Goal: Task Accomplishment & Management: Complete application form

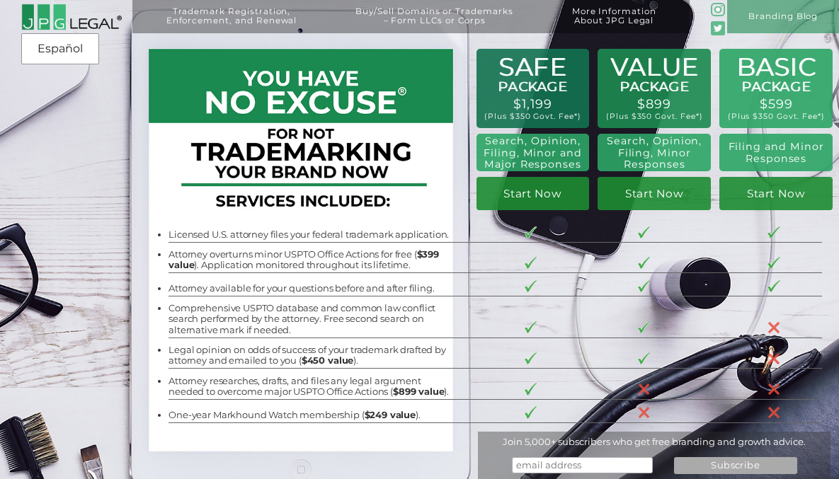
click at [665, 132] on div "Trademark Registration, Enforcement, and Renewal File a Trademark Application T…" at bounding box center [419, 75] width 839 height 151
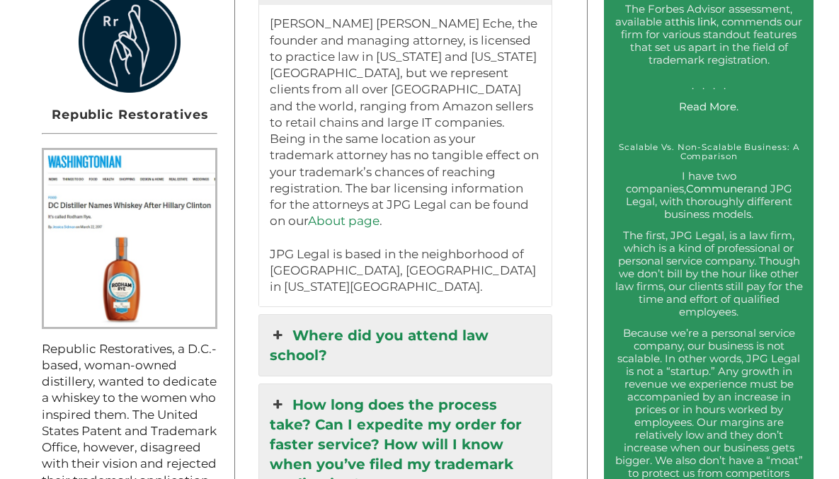
scroll to position [1163, 0]
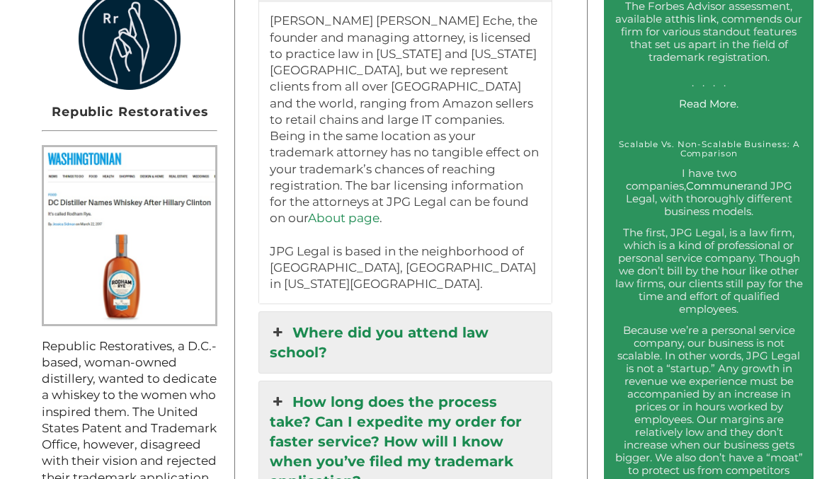
drag, startPoint x: 418, startPoint y: 277, endPoint x: 459, endPoint y: 284, distance: 41.8
click at [418, 312] on link "Where did you attend law school?" at bounding box center [405, 342] width 292 height 61
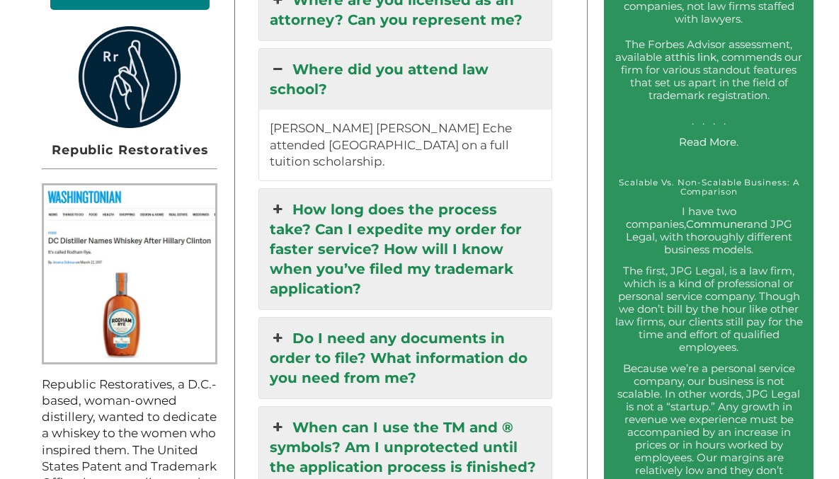
scroll to position [1146, 0]
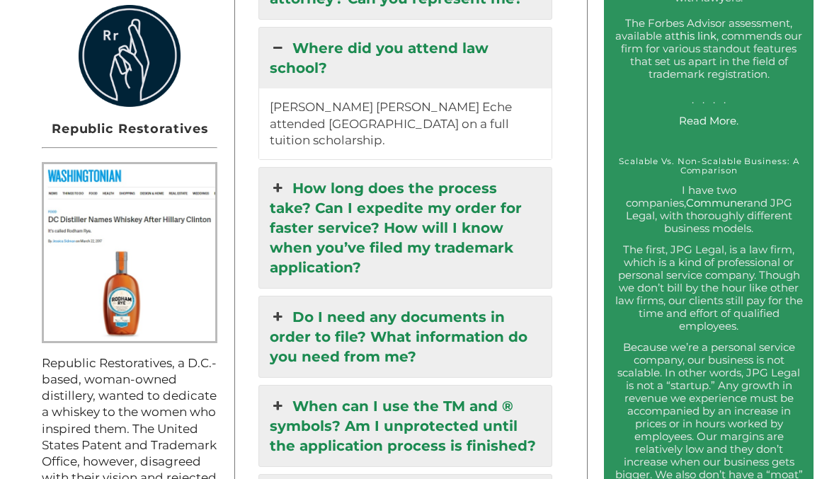
click at [455, 234] on link "How long does the process take? Can I expedite my order for faster service? How…" at bounding box center [405, 228] width 292 height 120
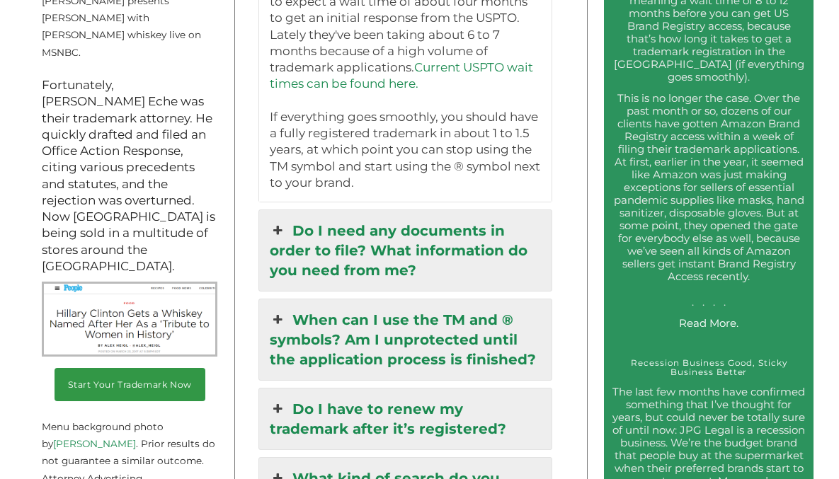
scroll to position [1837, 0]
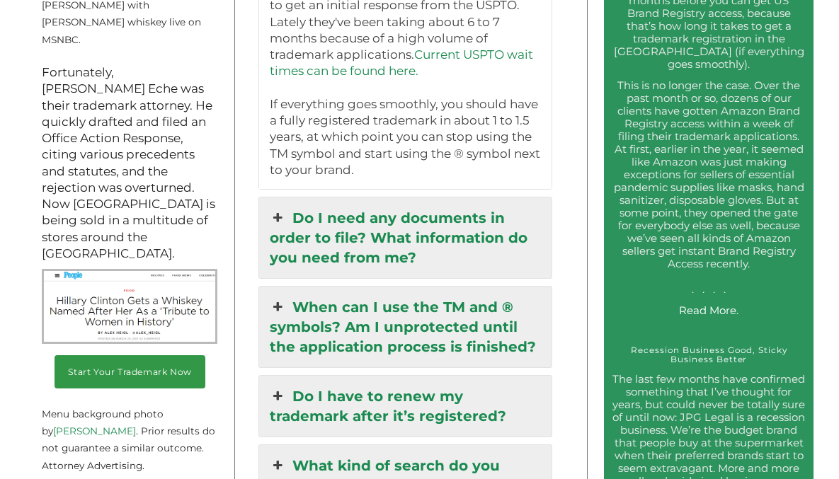
click at [393, 287] on link "When can I use the TM and ® symbols? Am I unprotected until the application pro…" at bounding box center [405, 327] width 292 height 81
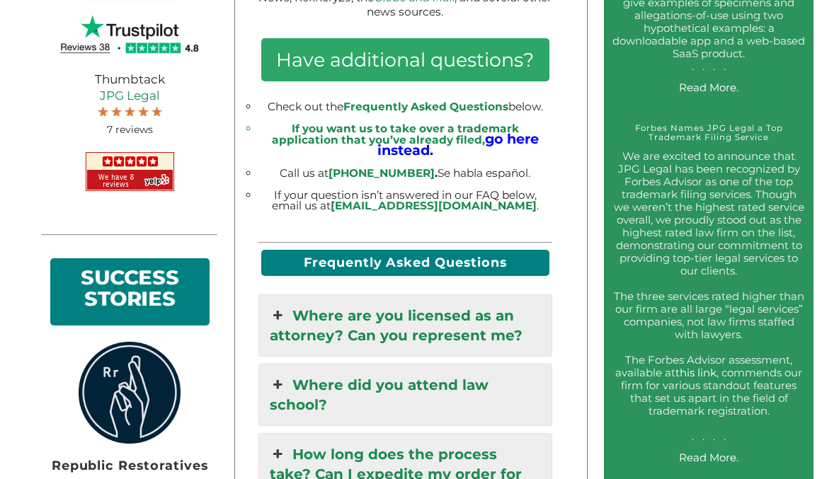
scroll to position [0, 0]
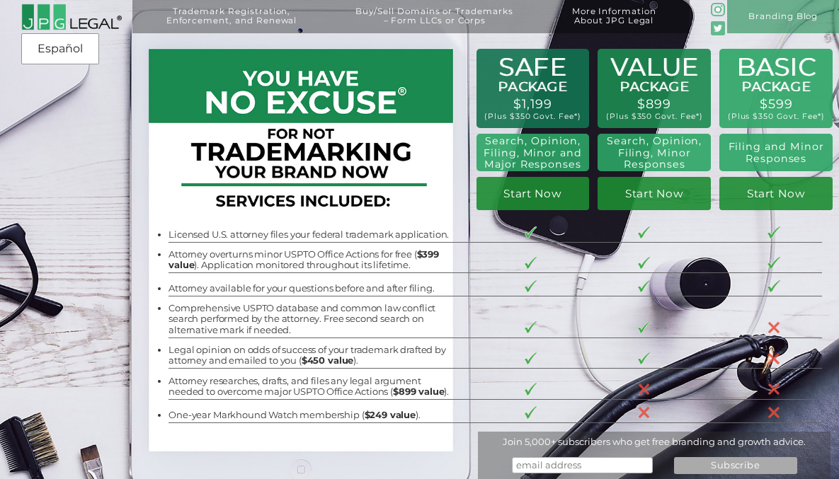
click at [51, 21] on img at bounding box center [71, 18] width 100 height 28
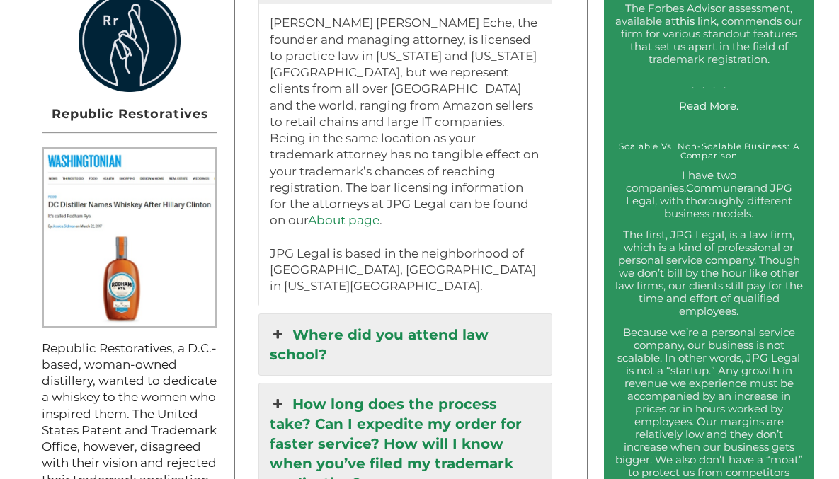
scroll to position [1172, 0]
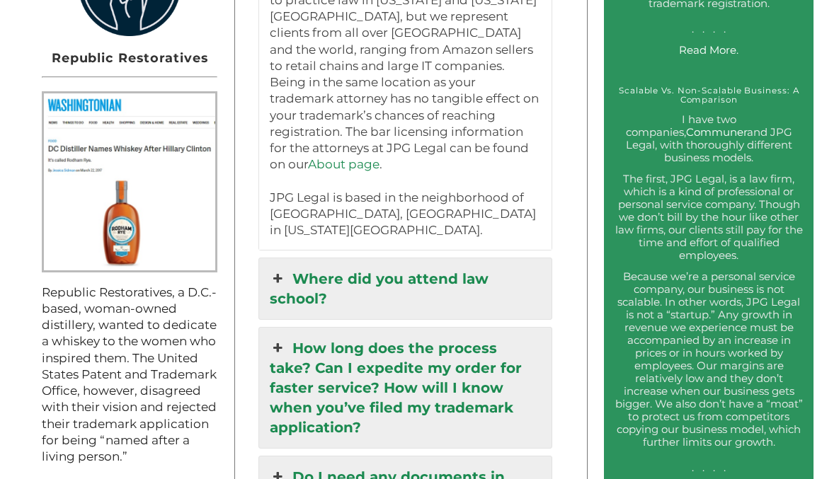
click at [437, 258] on link "Where did you attend law school?" at bounding box center [405, 288] width 292 height 61
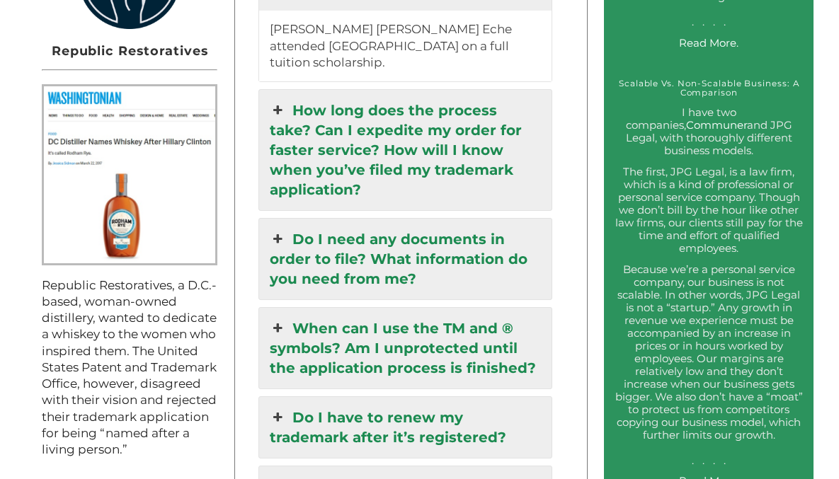
scroll to position [0, 0]
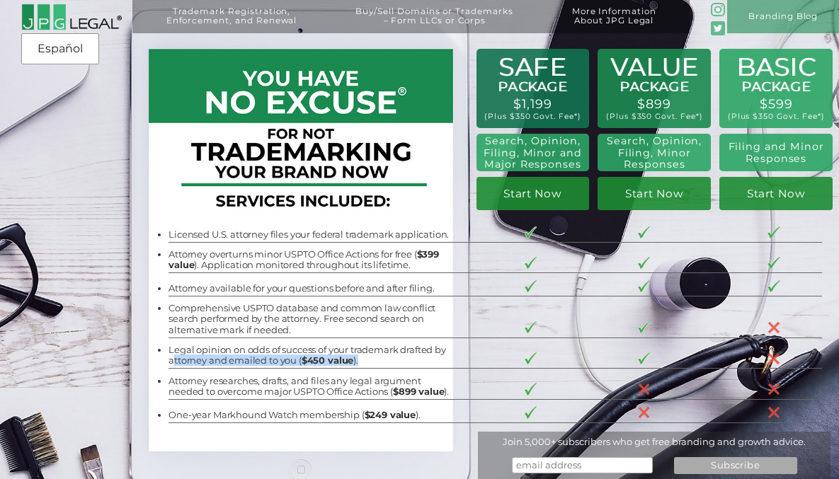
drag, startPoint x: 351, startPoint y: 361, endPoint x: 171, endPoint y: 356, distance: 179.8
click at [171, 356] on li "Legal opinion on odds of success of your trademark drafted by attorney and emai…" at bounding box center [309, 356] width 282 height 22
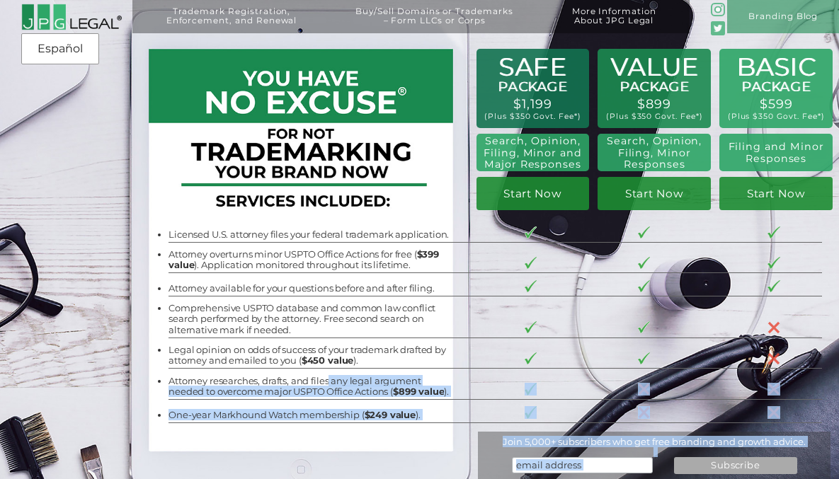
drag, startPoint x: 168, startPoint y: 383, endPoint x: 330, endPoint y: 383, distance: 162.8
click at [330, 383] on div "BASIC PACKAGE $599 (Plus $350 Govt. Fee*) Filing and Minor Responses Start Now …" at bounding box center [419, 251] width 839 height 503
drag, startPoint x: 330, startPoint y: 383, endPoint x: 359, endPoint y: 384, distance: 28.3
click at [331, 383] on li "Attorney researches, drafts, and files any legal argument needed to overcome ma…" at bounding box center [309, 387] width 282 height 22
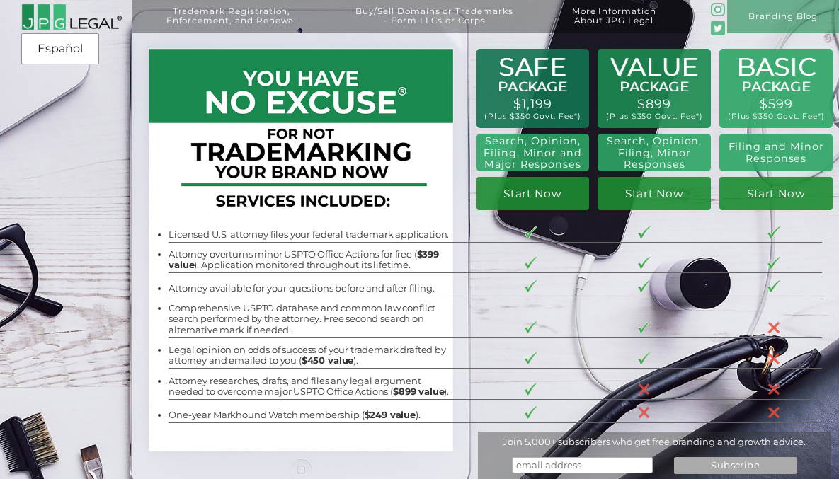
drag, startPoint x: 286, startPoint y: 393, endPoint x: 374, endPoint y: 391, distance: 88.5
click at [371, 391] on li "Attorney researches, drafts, and files any legal argument needed to overcome ma…" at bounding box center [309, 387] width 282 height 22
click at [384, 391] on li "Attorney researches, drafts, and files any legal argument needed to overcome ma…" at bounding box center [309, 387] width 282 height 22
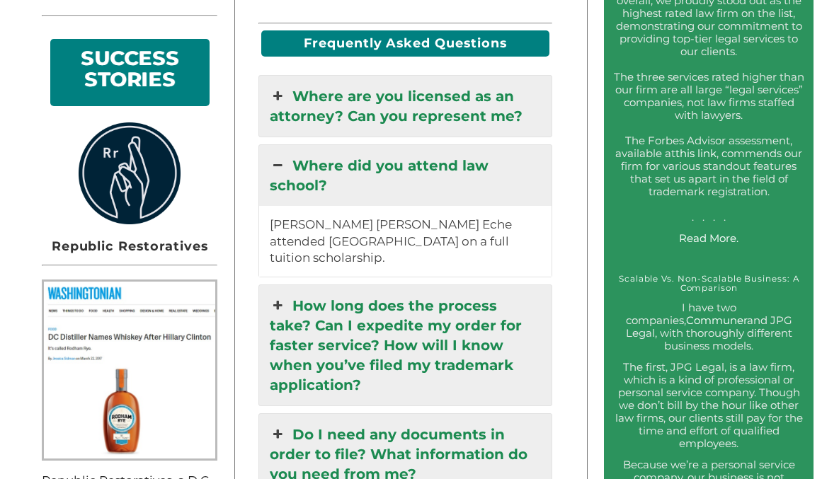
scroll to position [1029, 0]
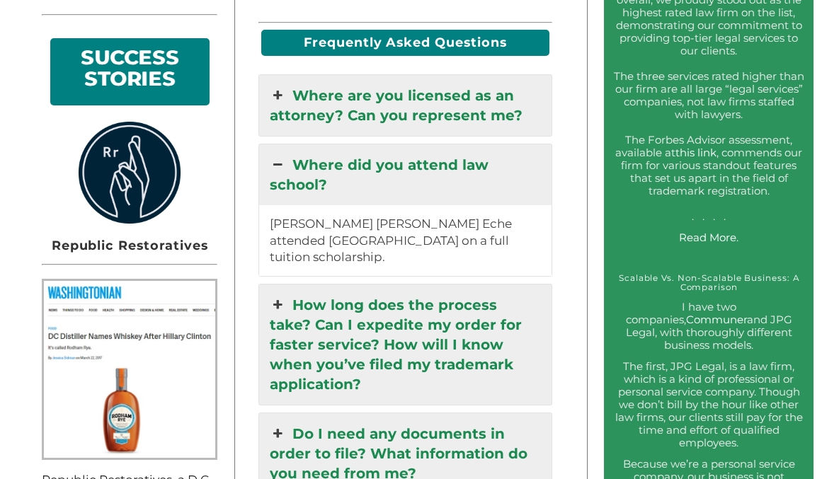
click at [437, 163] on link "Where did you attend law school?" at bounding box center [405, 174] width 292 height 61
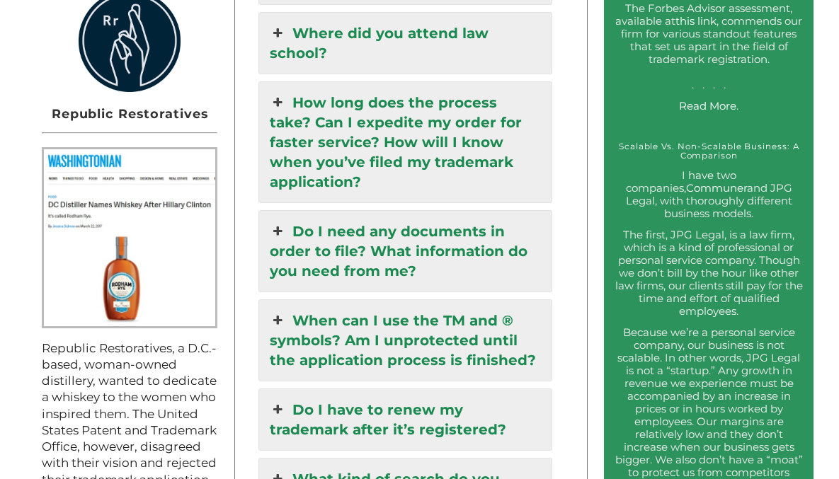
scroll to position [1164, 0]
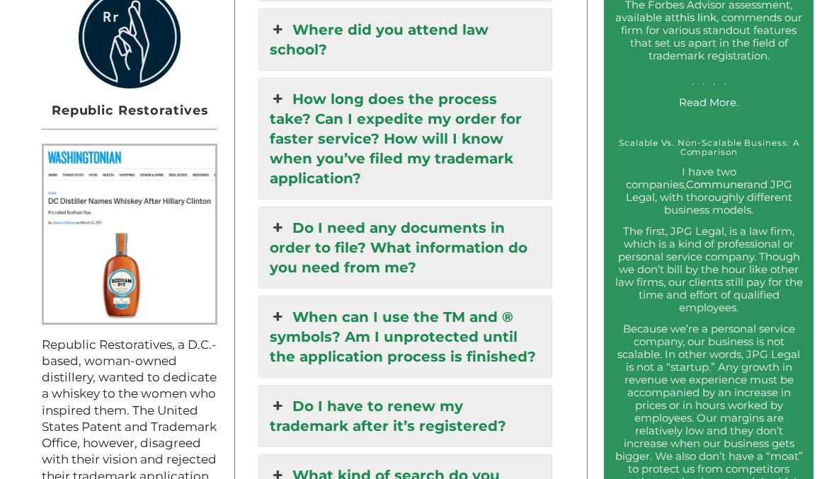
click at [457, 233] on link "Do I need any documents in order to file? What information do you need from me?" at bounding box center [405, 247] width 292 height 81
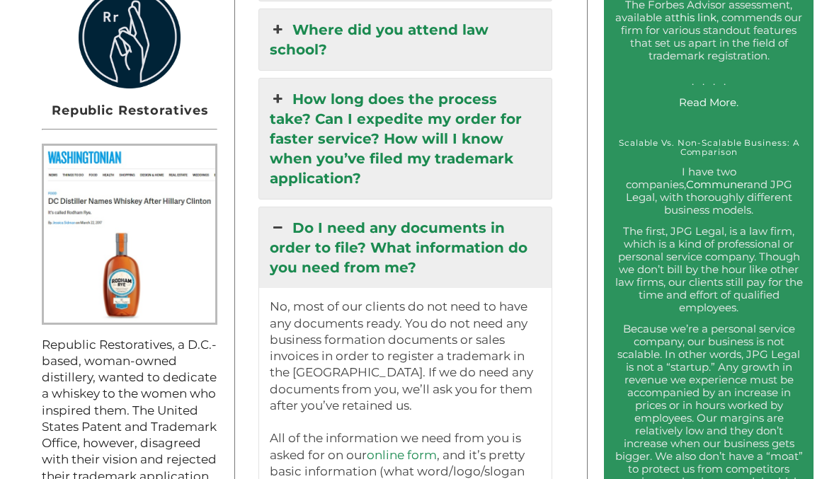
click at [442, 223] on link "Do I need any documents in order to file? What information do you need from me?" at bounding box center [405, 247] width 292 height 81
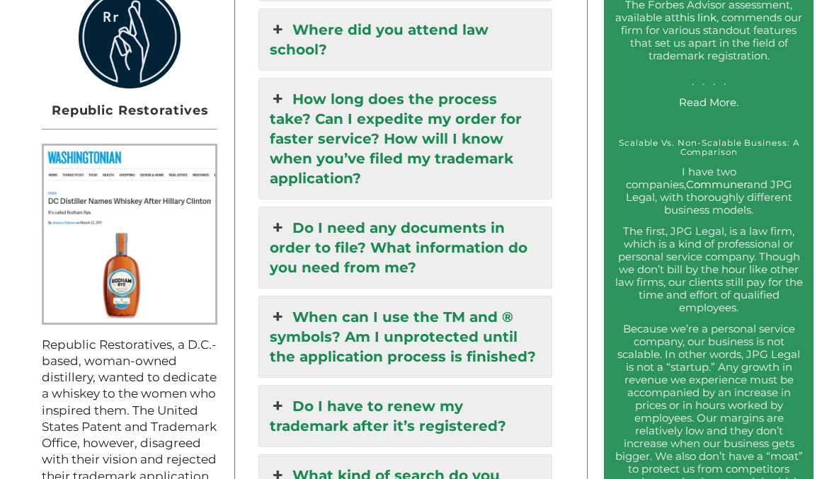
click at [442, 223] on link "Do I need any documents in order to file? What information do you need from me?" at bounding box center [405, 247] width 292 height 81
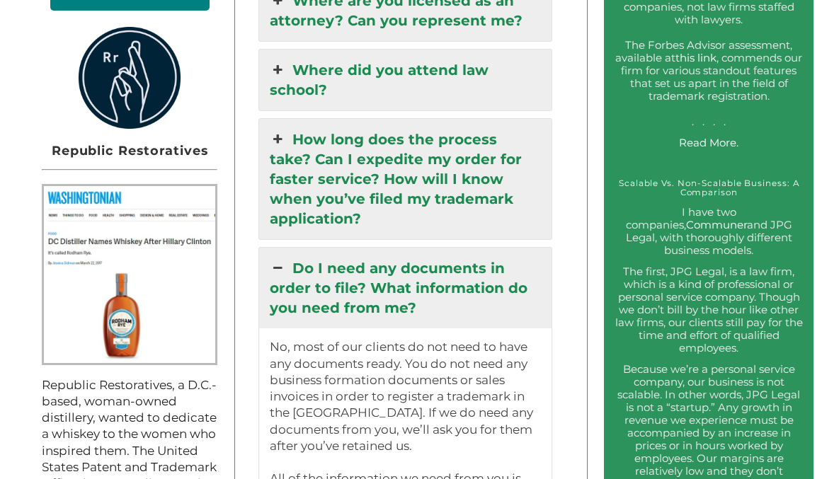
scroll to position [1126, 0]
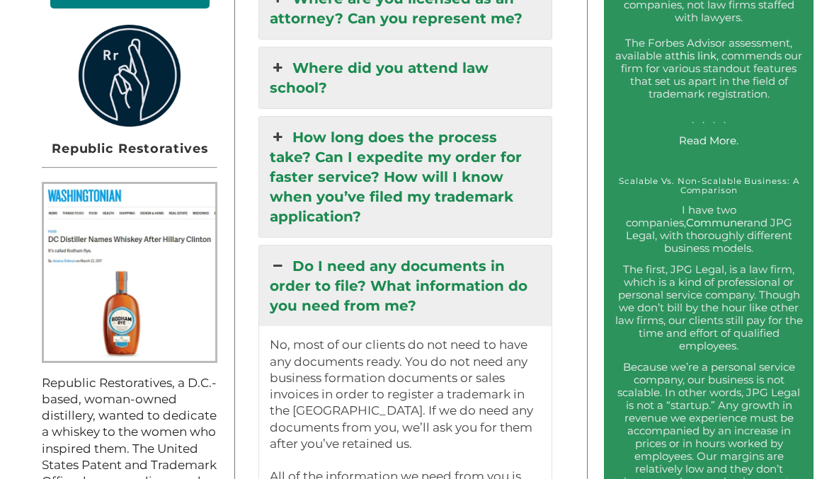
click at [481, 246] on link "Do I need any documents in order to file? What information do you need from me?" at bounding box center [405, 286] width 292 height 81
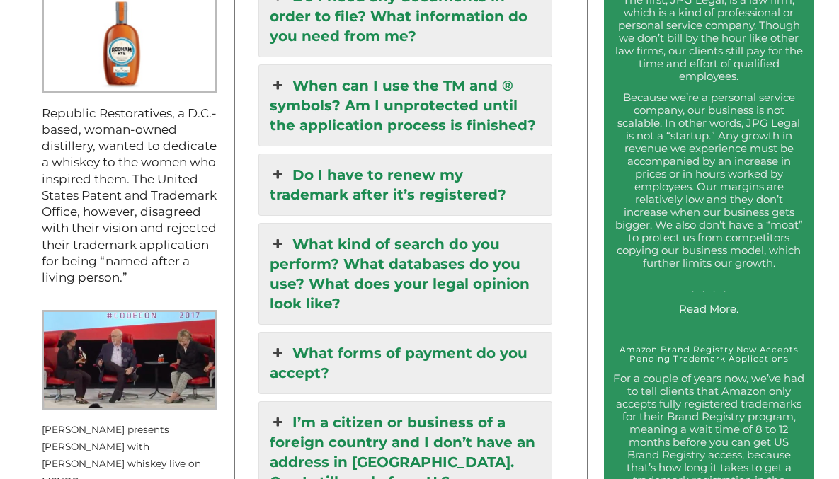
scroll to position [1407, 0]
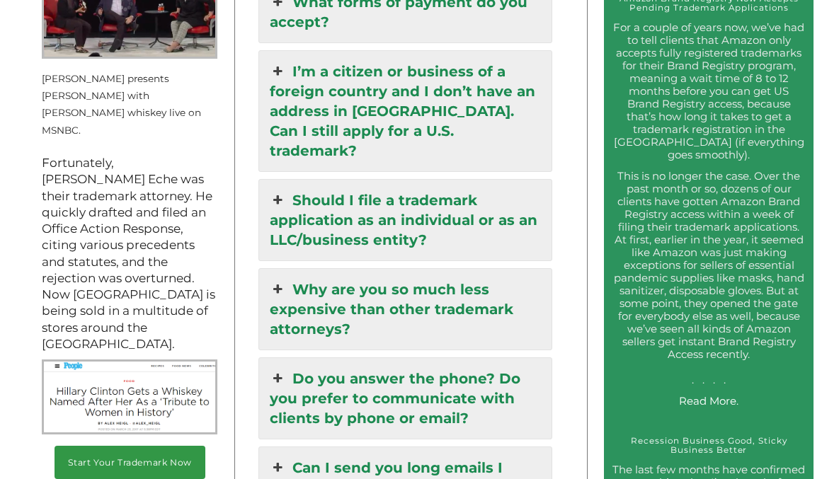
click at [481, 269] on link "Why are you so much less expensive than other trademark attorneys?" at bounding box center [405, 309] width 292 height 81
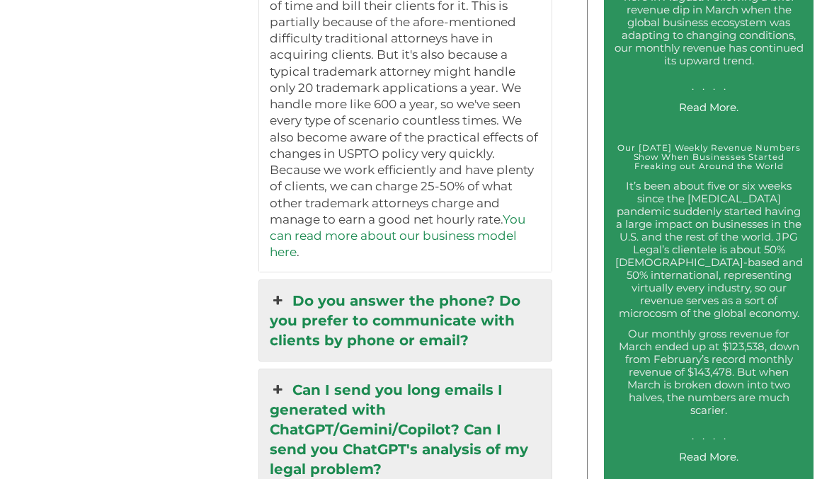
scroll to position [2535, 0]
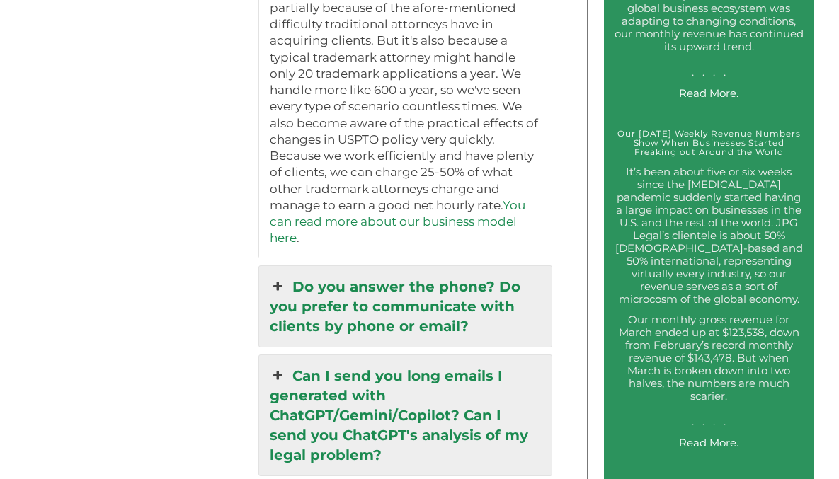
click at [423, 277] on link "Do you answer the phone? Do you prefer to communicate with clients by phone or …" at bounding box center [405, 306] width 292 height 81
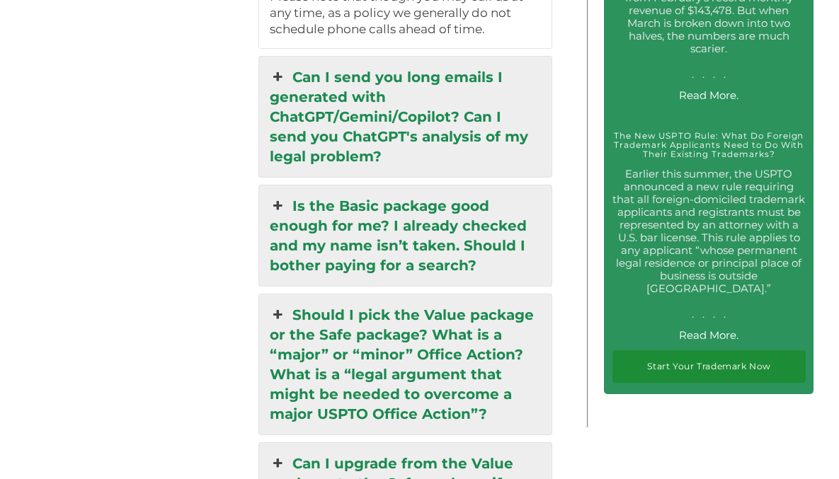
scroll to position [2882, 0]
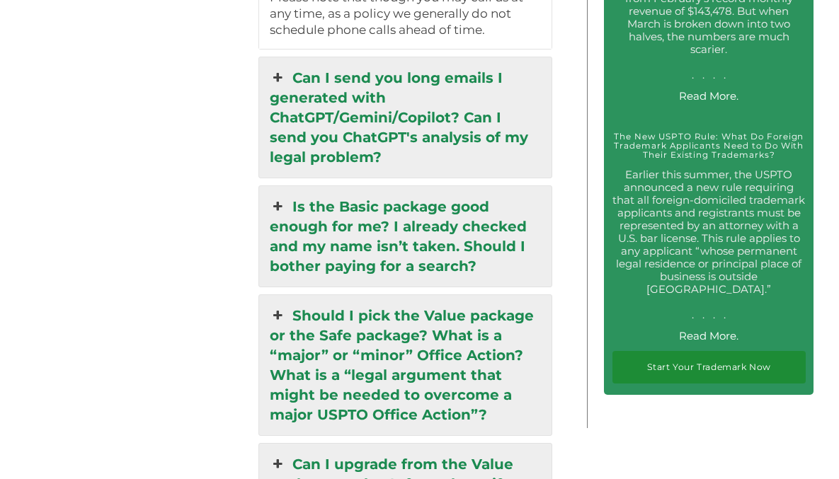
click at [473, 191] on link "Is the Basic package good enough for me? I already checked and my name isn’t ta…" at bounding box center [405, 236] width 292 height 100
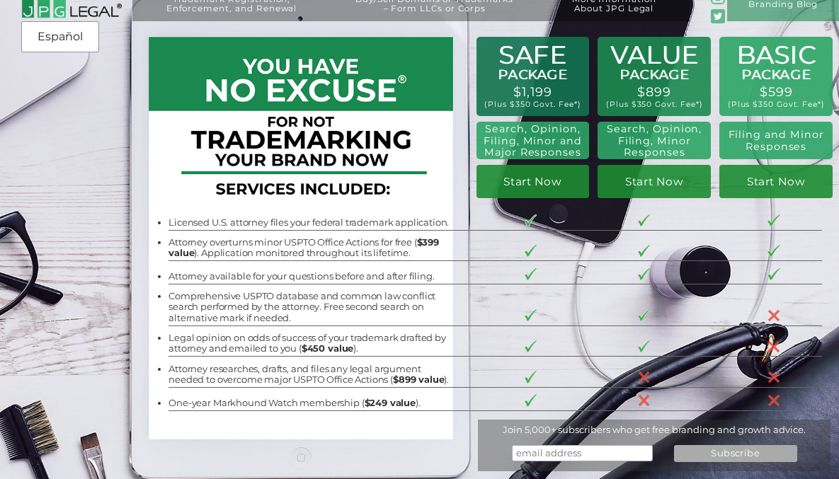
scroll to position [0, 0]
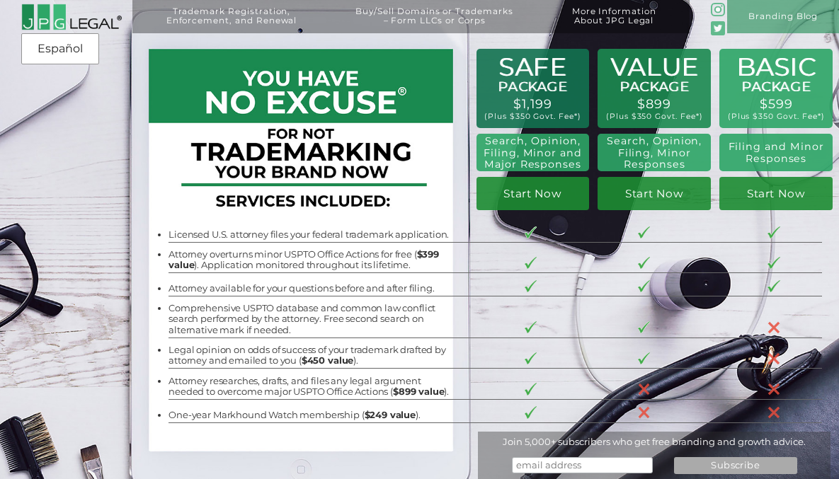
click at [719, 10] on img at bounding box center [718, 10] width 14 height 14
click at [531, 195] on link "Start Now" at bounding box center [532, 193] width 113 height 33
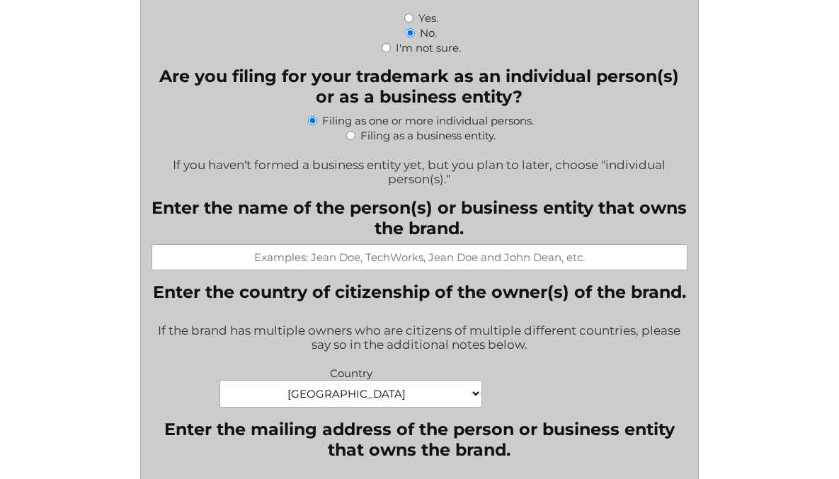
scroll to position [447, 0]
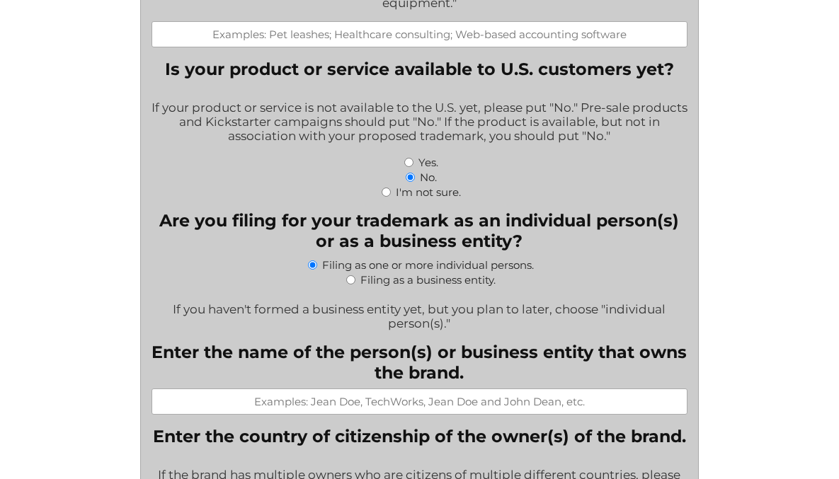
click at [347, 283] on input "Filing as a business entity." at bounding box center [350, 279] width 9 height 9
radio input "true"
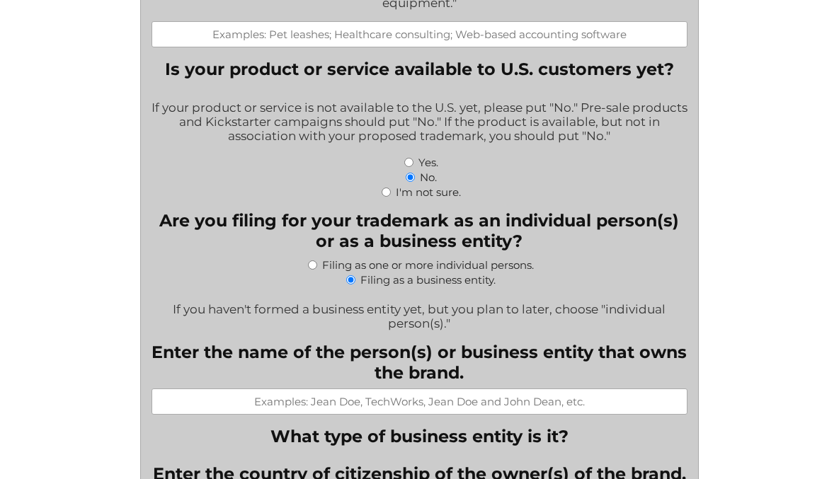
click at [350, 282] on input "Filing as a business entity." at bounding box center [350, 279] width 9 height 9
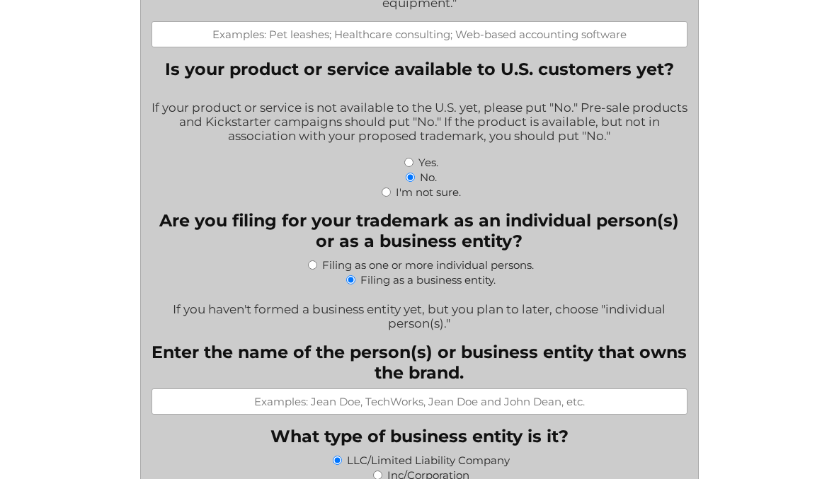
click at [350, 282] on input "Filing as a business entity." at bounding box center [350, 279] width 9 height 9
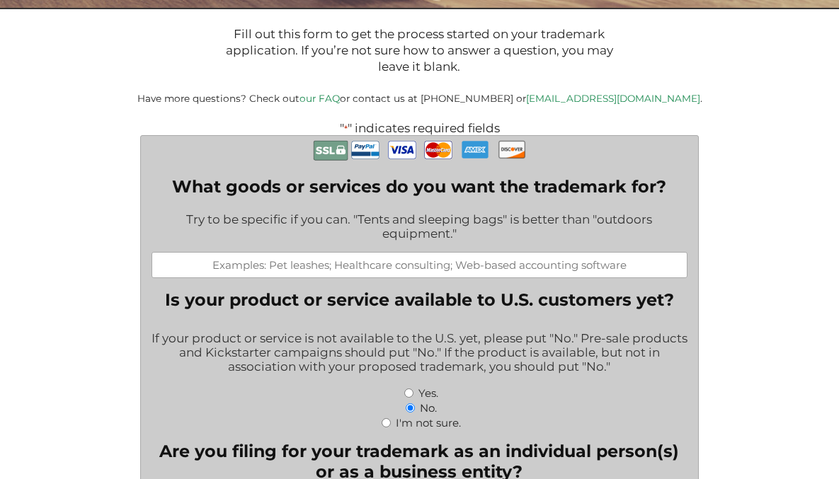
scroll to position [255, 0]
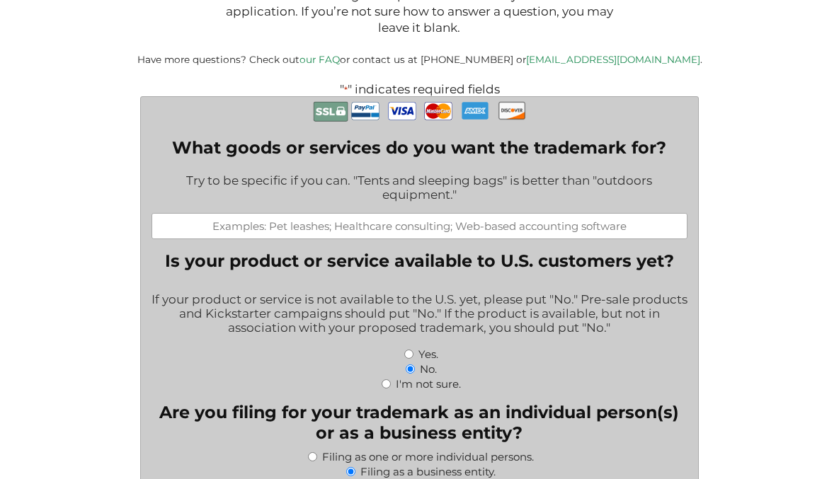
click at [373, 229] on input "What goods or services do you want the trademark for?" at bounding box center [419, 226] width 536 height 26
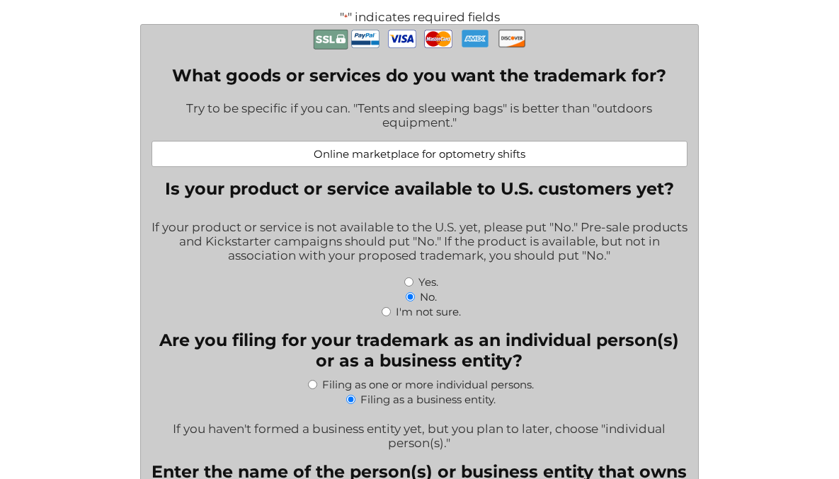
scroll to position [328, 0]
type input "Online marketplace for optometry shifts"
click at [407, 280] on input "Yes." at bounding box center [408, 281] width 9 height 9
radio input "true"
click at [410, 299] on input "No." at bounding box center [410, 296] width 9 height 9
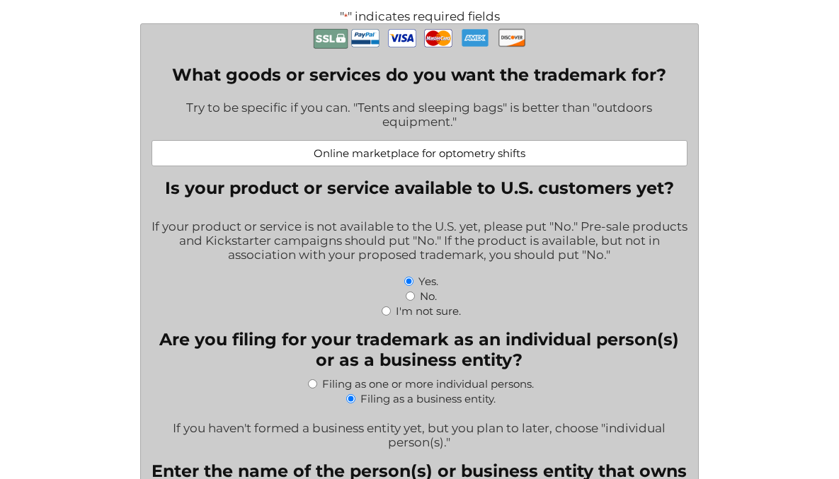
radio input "true"
click at [410, 299] on input "No." at bounding box center [410, 296] width 9 height 9
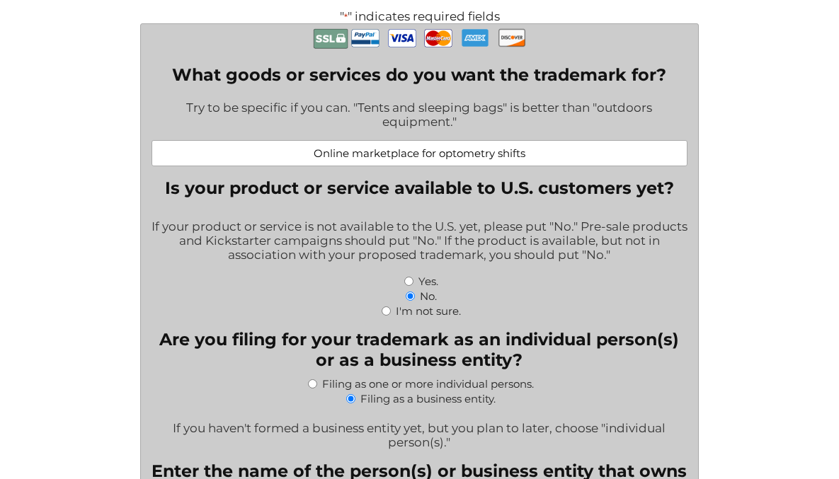
click at [410, 299] on input "No." at bounding box center [410, 296] width 9 height 9
click at [411, 283] on input "Yes." at bounding box center [408, 281] width 9 height 9
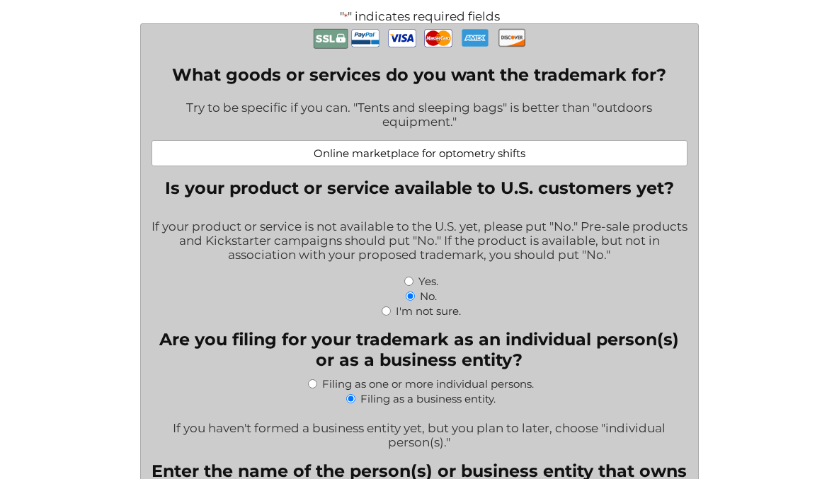
radio input "true"
click at [411, 283] on input "Yes." at bounding box center [408, 281] width 9 height 9
click at [410, 283] on input "Yes." at bounding box center [408, 281] width 9 height 9
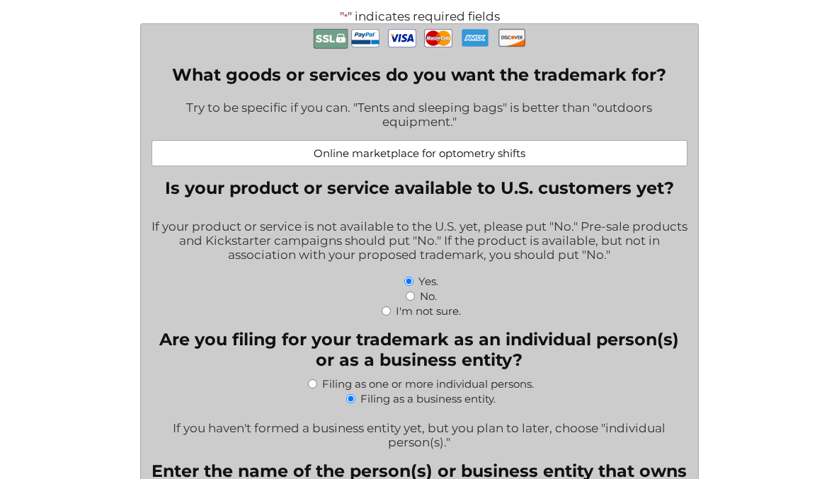
click at [410, 301] on div "No." at bounding box center [419, 295] width 536 height 15
click at [409, 283] on input "Yes." at bounding box center [408, 281] width 9 height 9
click at [409, 299] on input "No." at bounding box center [410, 296] width 9 height 9
radio input "true"
click at [409, 299] on input "No." at bounding box center [410, 296] width 9 height 9
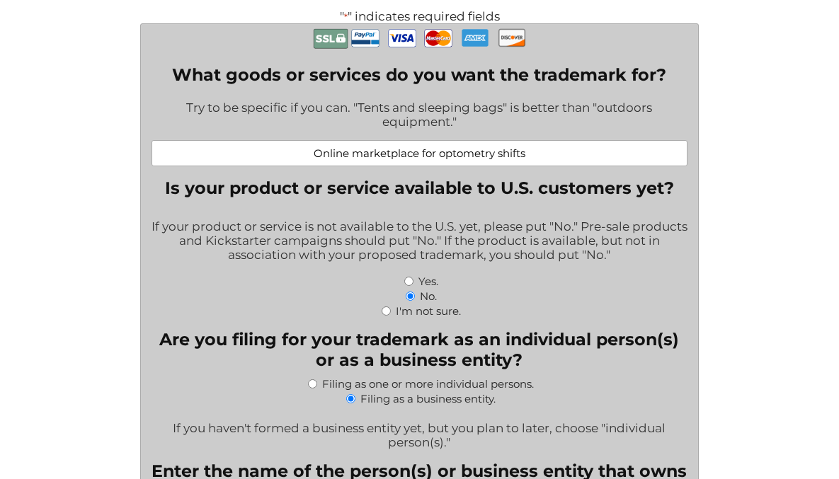
click at [409, 283] on input "Yes." at bounding box center [408, 281] width 9 height 9
radio input "true"
click at [409, 283] on input "Yes." at bounding box center [408, 281] width 9 height 9
click at [410, 283] on input "Yes." at bounding box center [408, 281] width 9 height 9
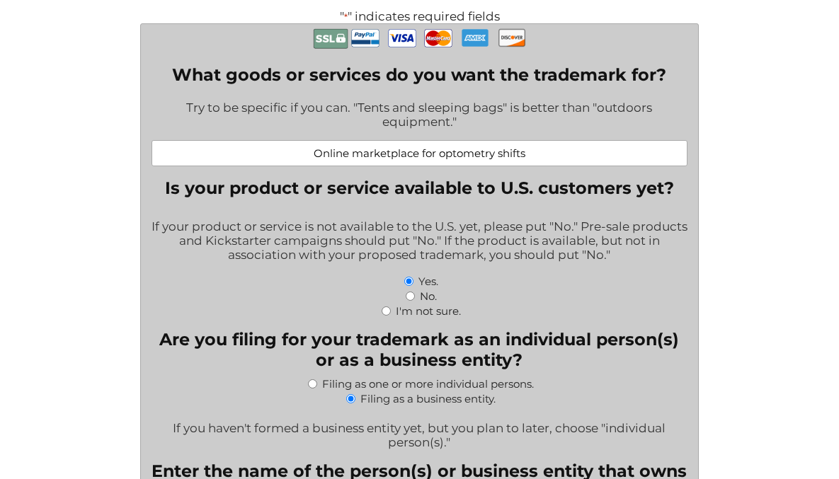
click at [410, 283] on input "Yes." at bounding box center [408, 281] width 9 height 9
click at [411, 295] on input "No." at bounding box center [410, 296] width 9 height 9
radio input "true"
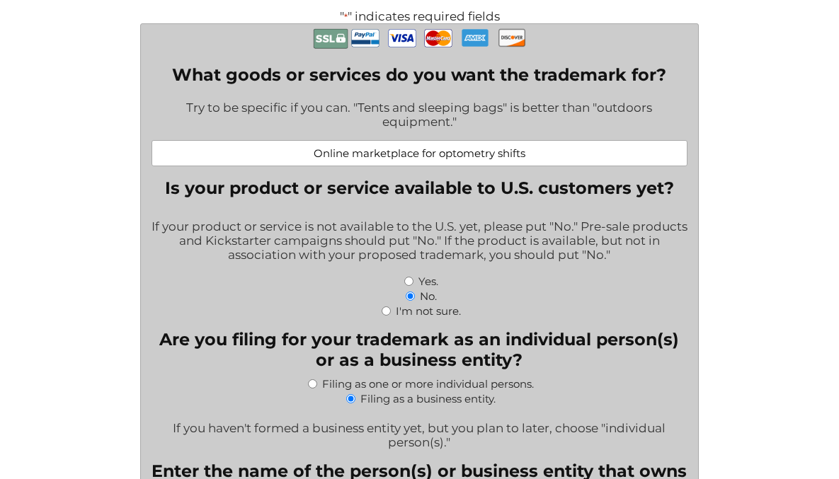
click at [410, 296] on input "No." at bounding box center [410, 296] width 9 height 9
click at [408, 283] on input "Yes." at bounding box center [408, 281] width 9 height 9
radio input "true"
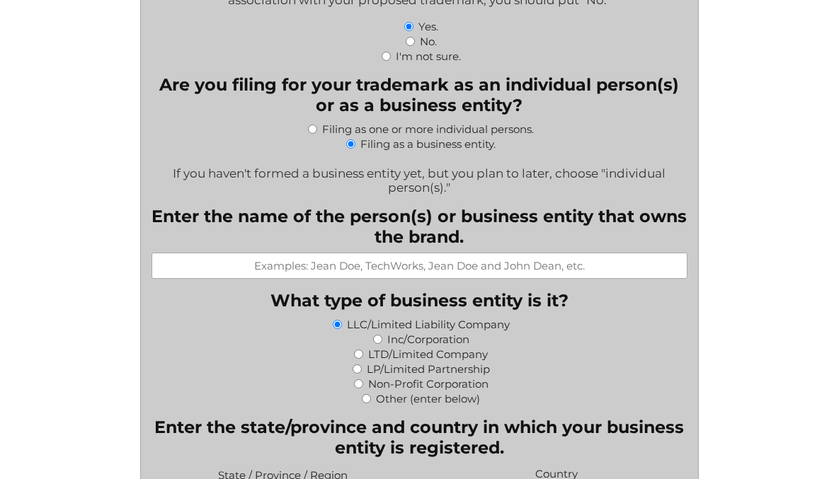
scroll to position [581, 0]
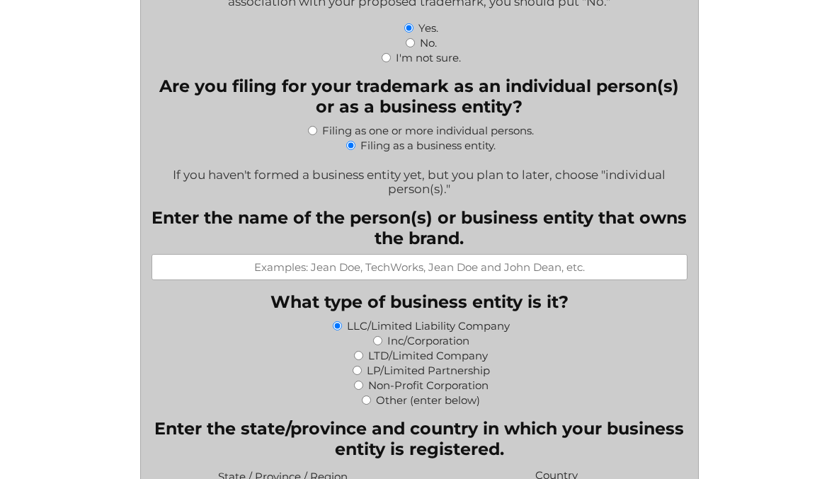
click at [420, 272] on input "Enter the name of the person(s) or business entity that owns the brand." at bounding box center [419, 267] width 536 height 26
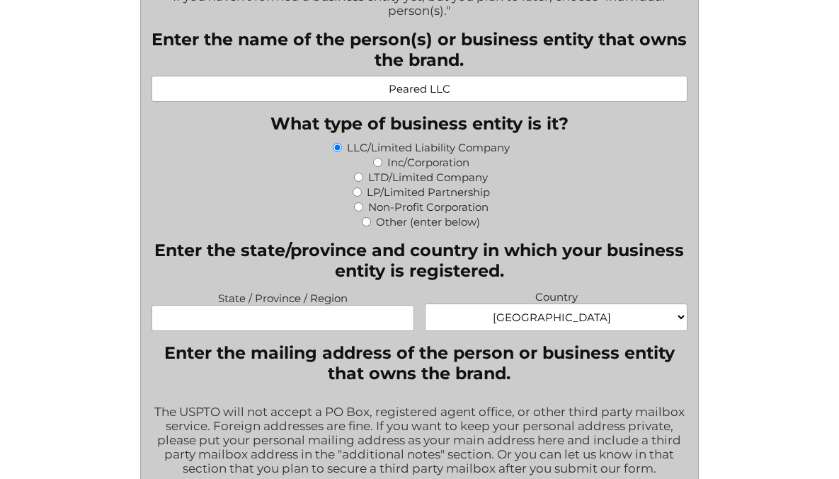
scroll to position [760, 0]
type input "Peared LLC"
click at [357, 318] on input "State / Province / Region" at bounding box center [282, 317] width 263 height 26
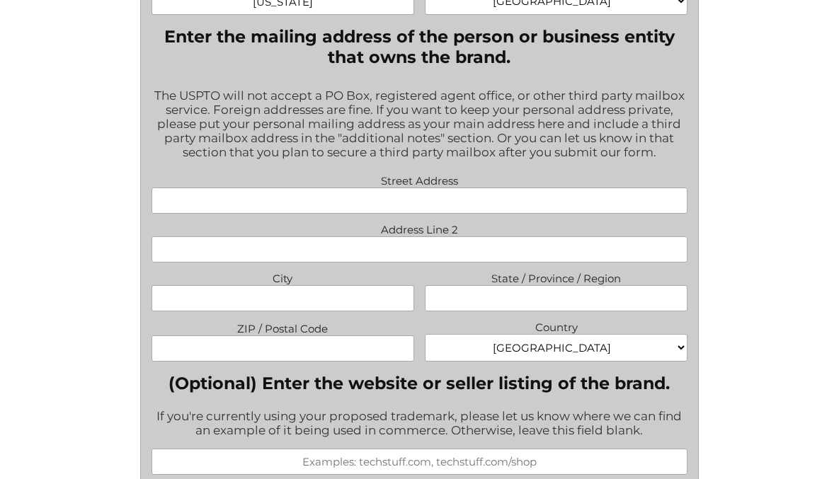
scroll to position [1045, 0]
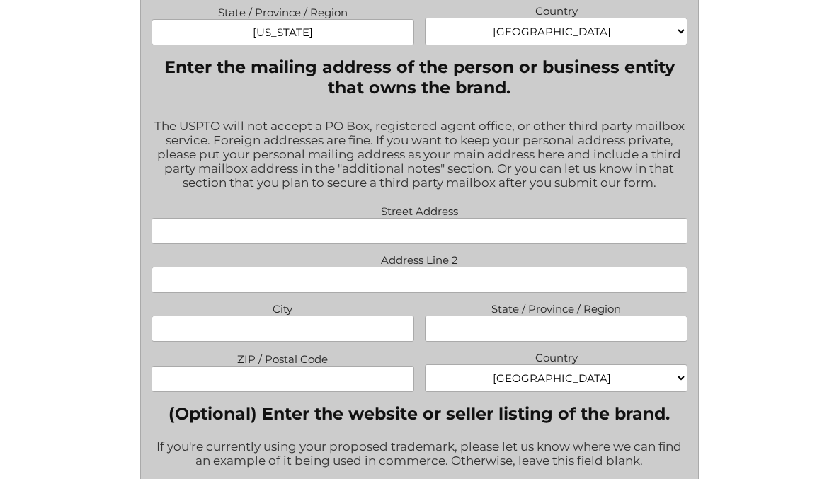
type input "Delaware"
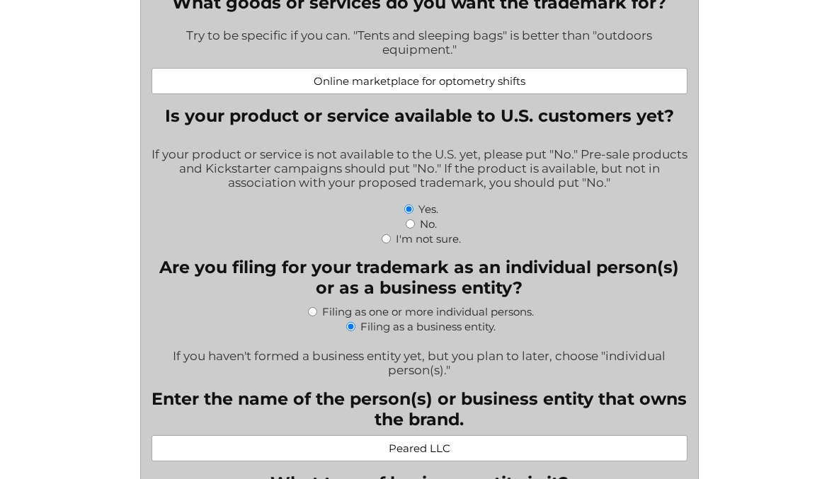
scroll to position [413, 0]
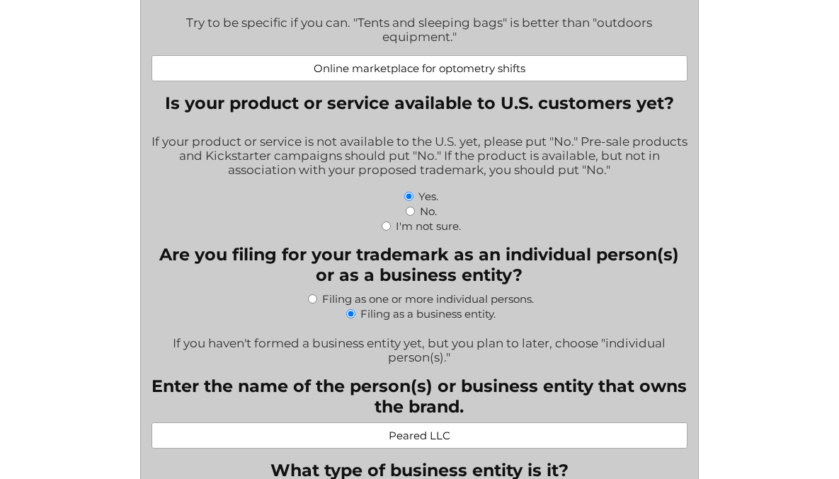
click at [410, 214] on input "No." at bounding box center [410, 211] width 9 height 9
radio input "true"
click at [410, 214] on input "No." at bounding box center [410, 211] width 9 height 9
click at [411, 197] on input "Yes." at bounding box center [408, 196] width 9 height 9
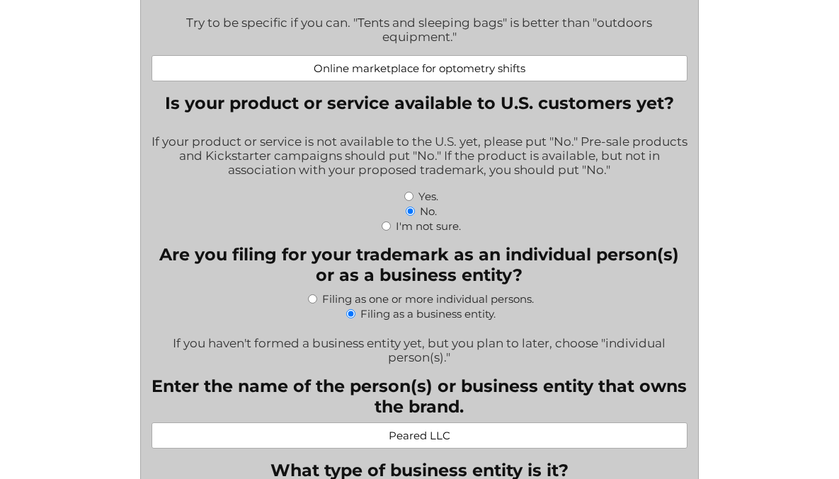
radio input "true"
click at [411, 214] on input "No." at bounding box center [410, 211] width 9 height 9
radio input "true"
click at [411, 214] on input "No." at bounding box center [410, 211] width 9 height 9
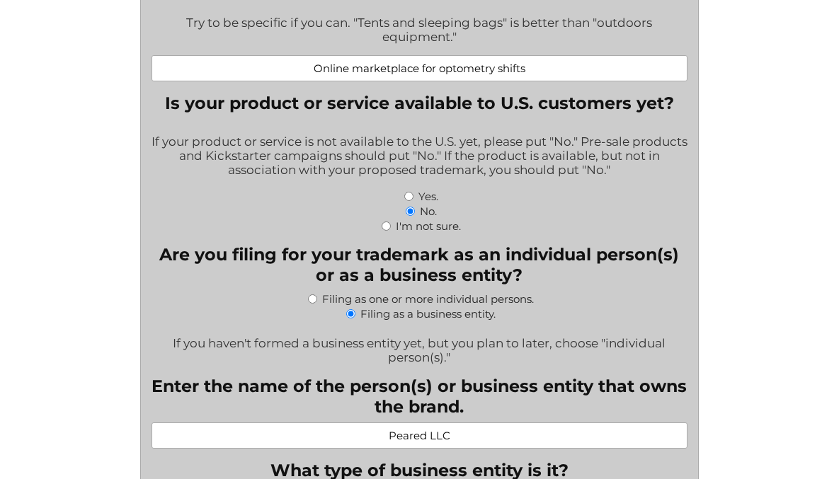
click at [411, 214] on input "No." at bounding box center [410, 211] width 9 height 9
click at [410, 195] on input "Yes." at bounding box center [408, 196] width 9 height 9
radio input "true"
click at [410, 195] on input "Yes." at bounding box center [408, 196] width 9 height 9
click at [410, 213] on input "No." at bounding box center [410, 211] width 9 height 9
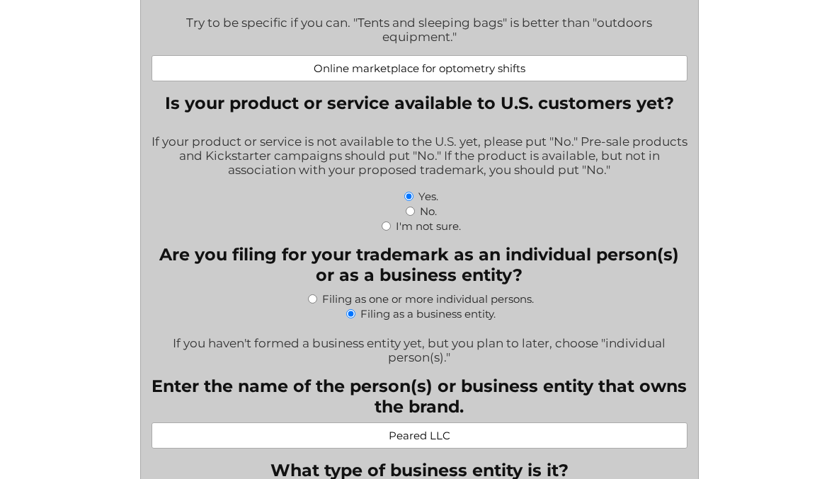
radio input "true"
click at [410, 213] on input "No." at bounding box center [410, 211] width 9 height 9
click at [409, 195] on input "Yes." at bounding box center [408, 196] width 9 height 9
radio input "true"
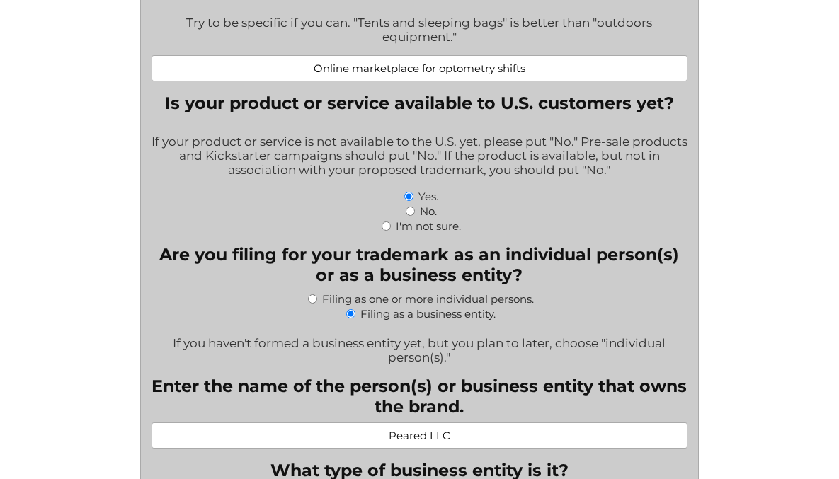
click at [409, 214] on input "No." at bounding box center [410, 211] width 9 height 9
radio input "true"
click at [410, 196] on input "Yes." at bounding box center [408, 196] width 9 height 9
radio input "true"
click at [410, 196] on input "Yes." at bounding box center [408, 196] width 9 height 9
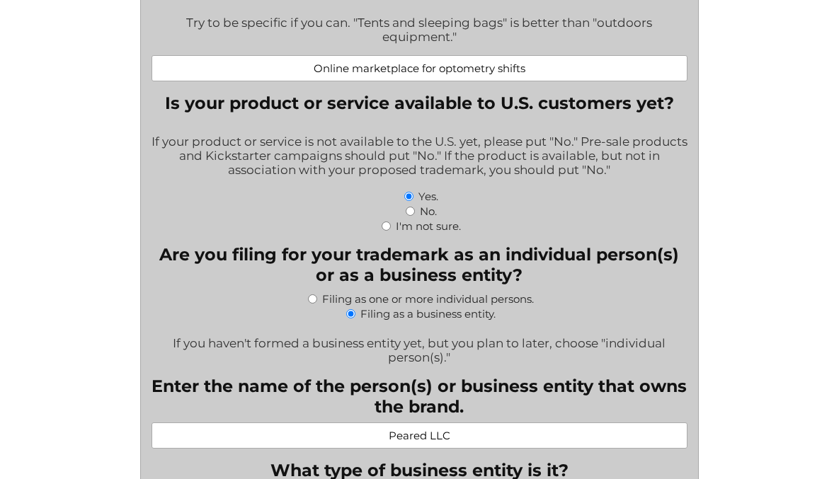
click at [410, 196] on input "Yes." at bounding box center [408, 196] width 9 height 9
click at [410, 212] on input "No." at bounding box center [410, 211] width 9 height 9
radio input "true"
click at [410, 212] on input "No." at bounding box center [410, 211] width 9 height 9
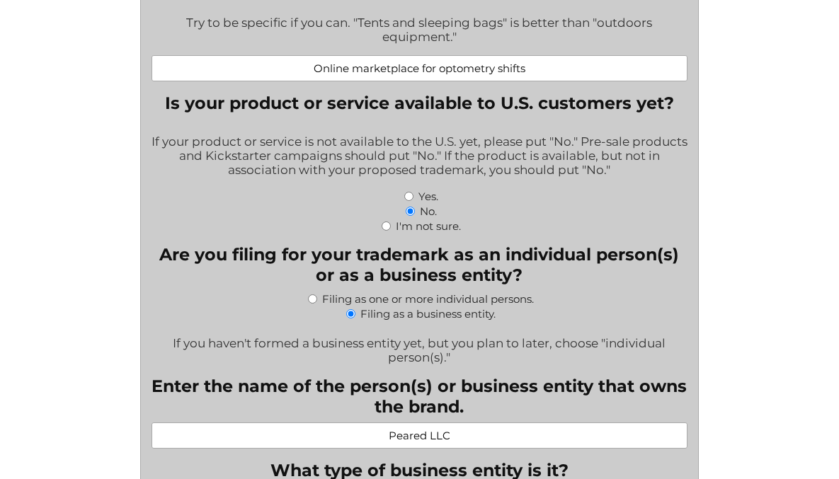
click at [410, 197] on input "Yes." at bounding box center [408, 196] width 9 height 9
radio input "true"
click at [390, 226] on div "I'm not sure." at bounding box center [419, 225] width 536 height 15
click at [387, 228] on input "I'm not sure." at bounding box center [385, 226] width 9 height 9
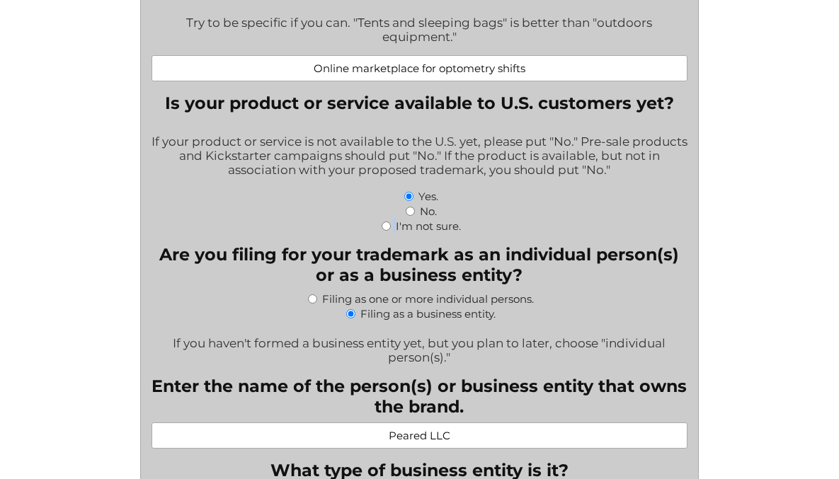
radio input "true"
click at [387, 228] on input "I'm not sure." at bounding box center [385, 226] width 9 height 9
drag, startPoint x: 366, startPoint y: 229, endPoint x: 379, endPoint y: 229, distance: 12.7
click at [367, 229] on div "I'm not sure." at bounding box center [419, 225] width 536 height 15
click at [386, 227] on input "I'm not sure." at bounding box center [385, 226] width 9 height 9
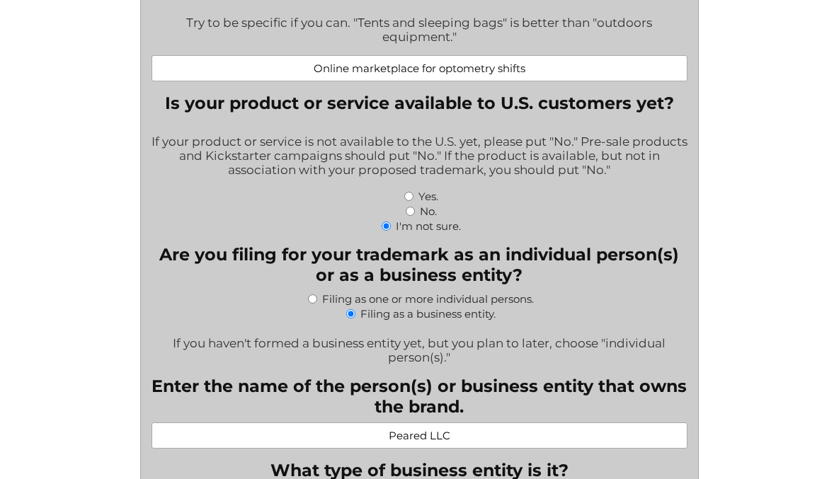
click at [386, 226] on input "I'm not sure." at bounding box center [385, 226] width 9 height 9
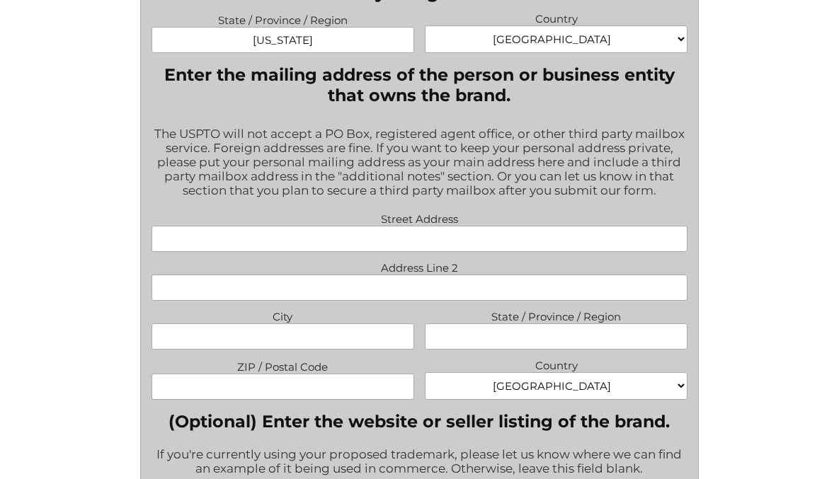
scroll to position [1040, 0]
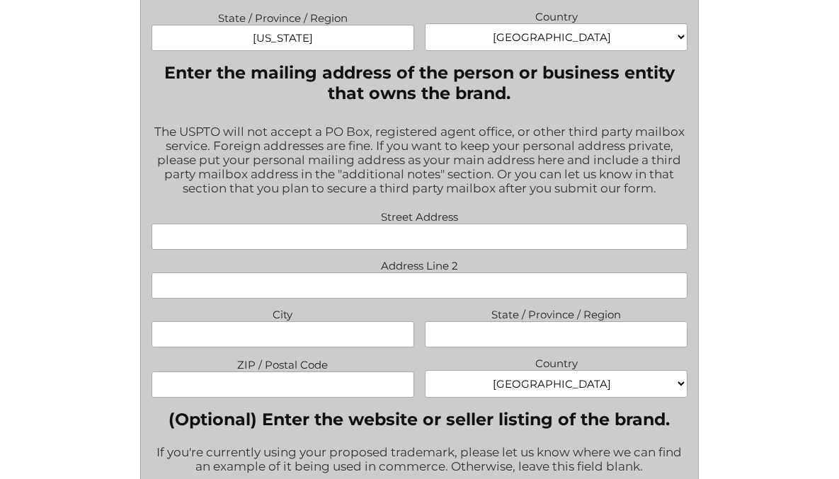
click at [439, 234] on input "Street Address" at bounding box center [419, 237] width 536 height 26
type input "529 Court St"
type input "Apt 402"
type input "Brooklyn"
type input "NY"
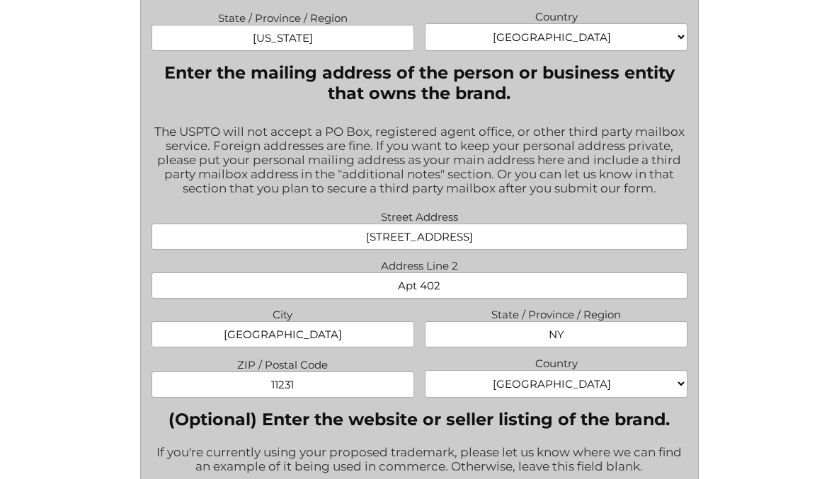
type input "11231"
click at [506, 144] on div "The USPTO will not accept a PO Box, registered agent office, or other third par…" at bounding box center [419, 160] width 536 height 91
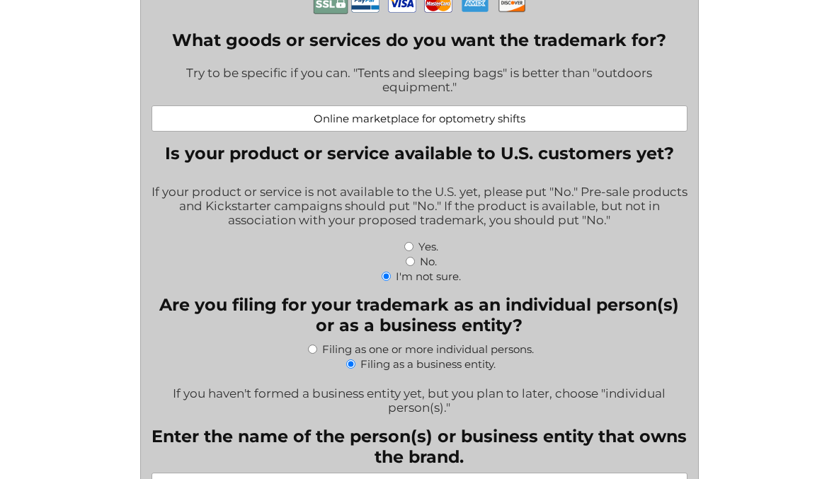
scroll to position [375, 0]
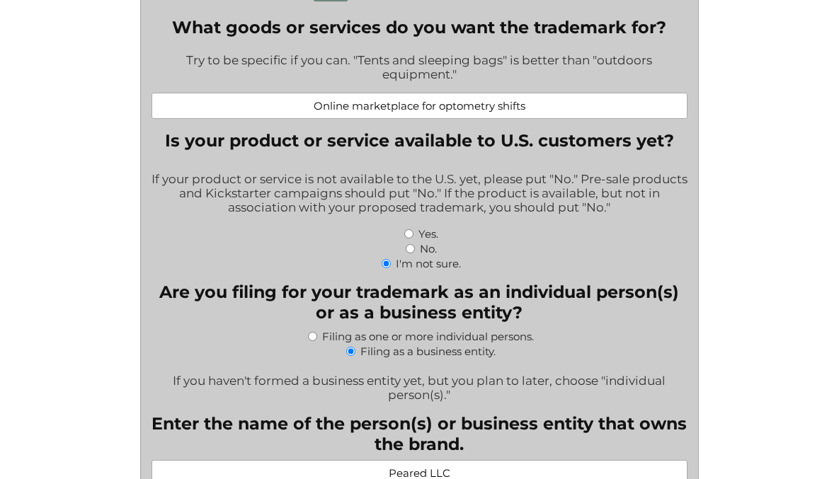
click at [495, 107] on input "Online marketplace for optometry shifts" at bounding box center [419, 106] width 536 height 26
click at [549, 110] on input "Online marketplace for optometry shifts" at bounding box center [419, 106] width 536 height 26
click at [438, 108] on input "Online marketplace for optometry shifts" at bounding box center [419, 106] width 536 height 26
click at [498, 105] on input "Online marketplace for optometry shifts" at bounding box center [419, 106] width 536 height 26
click at [439, 108] on input "Online marketplace for optometry shifts" at bounding box center [419, 106] width 536 height 26
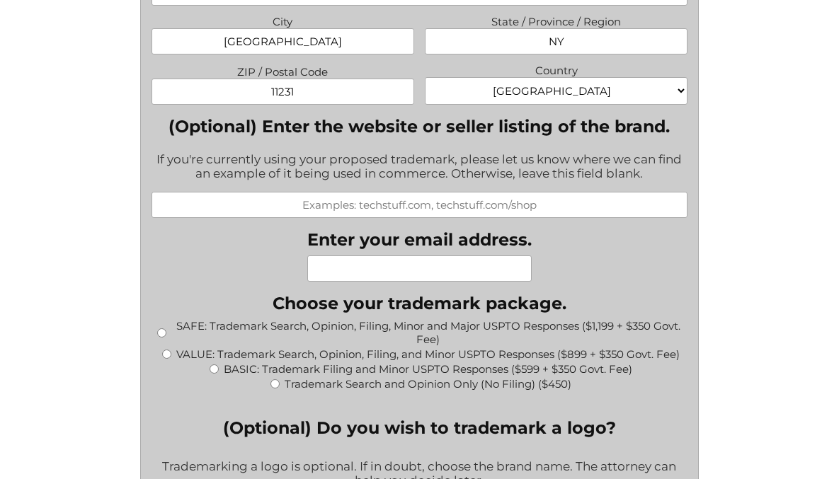
scroll to position [1338, 0]
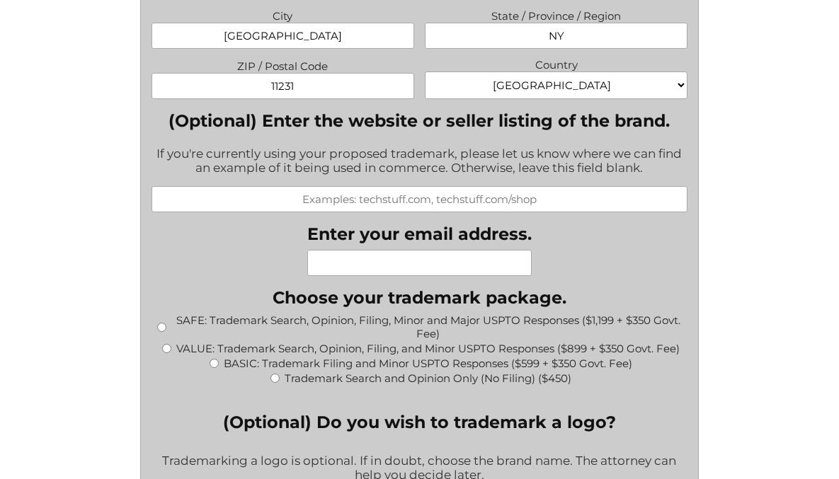
type input "Online marketplace for temporary optometry shifts"
click at [448, 200] on input "(Optional) Enter the website or seller listing of the brand." at bounding box center [419, 199] width 536 height 26
type input "www.peared.app"
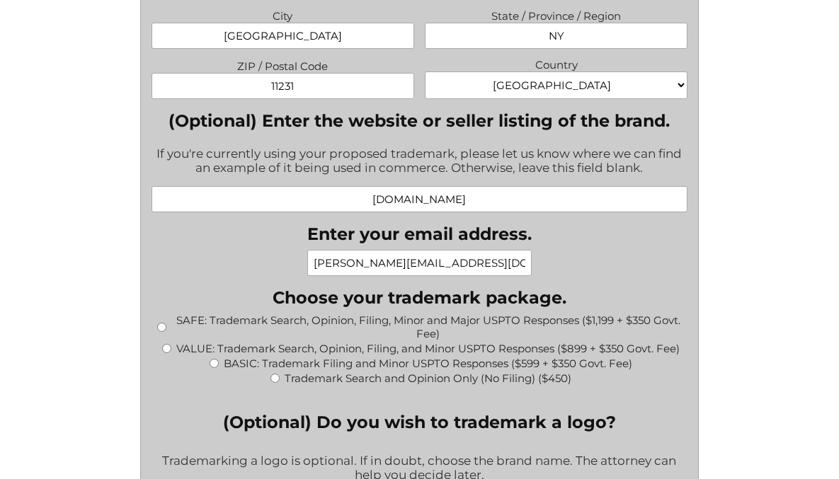
type input "lawrence@peared.app"
click at [578, 227] on div "Instagram This field is for validation purposes and should be left unchanged. W…" at bounding box center [419, 290] width 536 height 2554
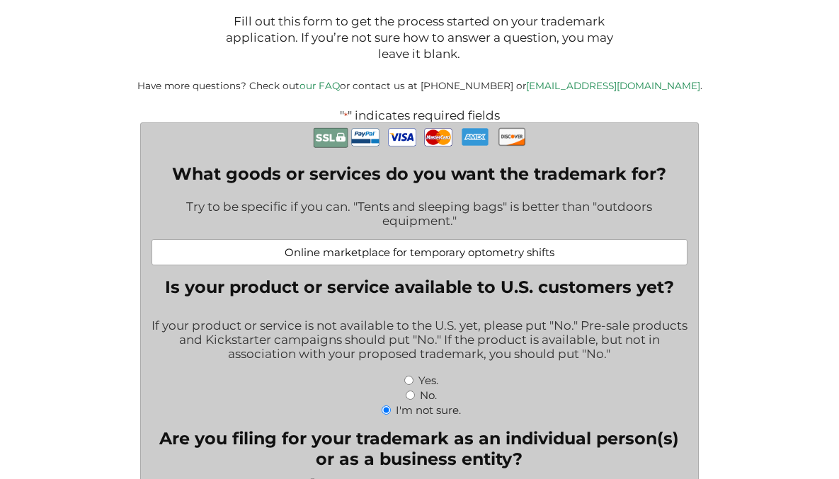
scroll to position [234, 0]
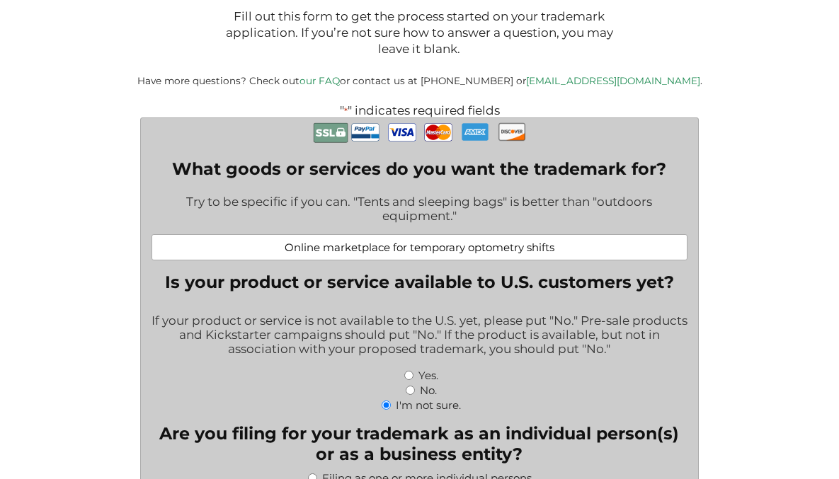
drag, startPoint x: 408, startPoint y: 249, endPoint x: 522, endPoint y: 250, distance: 113.2
click at [522, 250] on input "Online marketplace for temporary optometry shifts" at bounding box center [419, 247] width 536 height 26
click at [420, 246] on input "Online marketplace for temporary optometry shifts" at bounding box center [419, 247] width 536 height 26
click at [406, 245] on input "Online marketplace for temporary optometry shifts" at bounding box center [419, 247] width 536 height 26
click at [562, 251] on input "Online marketplace for temporary optometry shifts" at bounding box center [419, 247] width 536 height 26
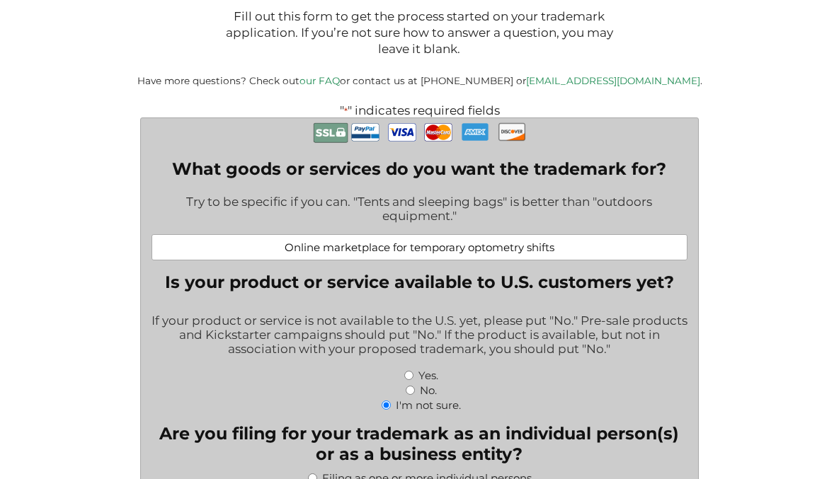
drag, startPoint x: 465, startPoint y: 252, endPoint x: 410, endPoint y: 249, distance: 55.3
click at [410, 249] on input "Online marketplace for temporary optometry shifts" at bounding box center [419, 247] width 536 height 26
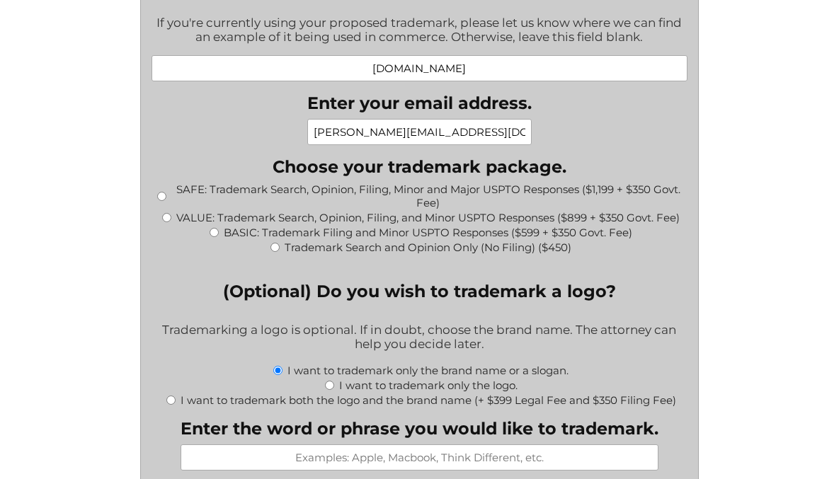
scroll to position [1476, 0]
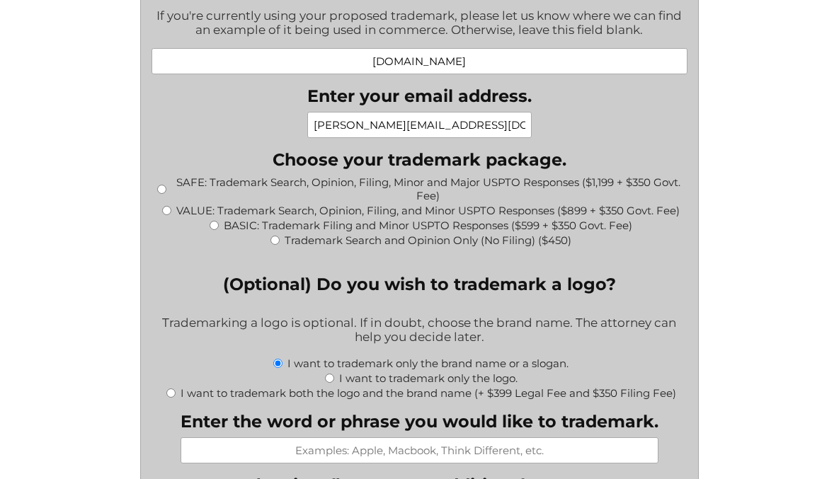
type input "Online marketplace for fill-in (per diem) optometry shifts"
click at [212, 225] on input "BASIC: Trademark Filing and Minor USPTO Responses ($599 + $350 Govt. Fee)" at bounding box center [213, 225] width 9 height 9
radio input "true"
type input "$949.00"
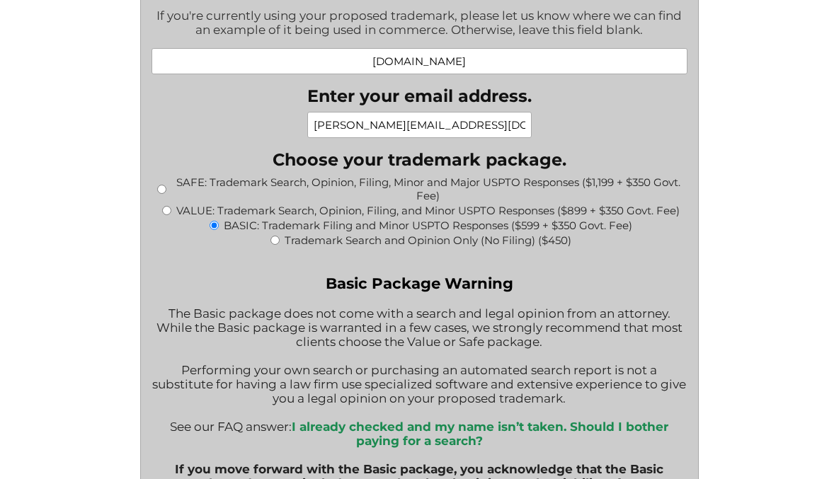
click at [168, 212] on input "VALUE: Trademark Search, Opinion, Filing, and Minor USPTO Responses ($899 + $35…" at bounding box center [166, 210] width 9 height 9
radio input "true"
type input "$1,249.00"
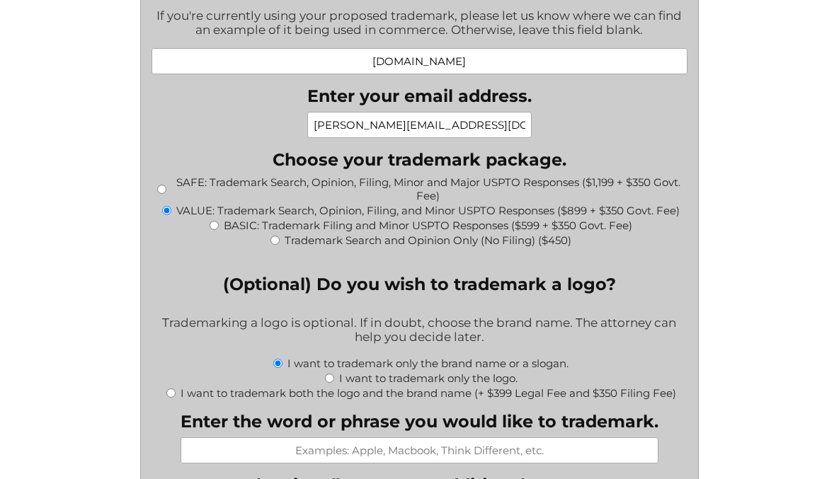
click at [212, 225] on input "BASIC: Trademark Filing and Minor USPTO Responses ($599 + $350 Govt. Fee)" at bounding box center [213, 225] width 9 height 9
radio input "true"
type input "$949.00"
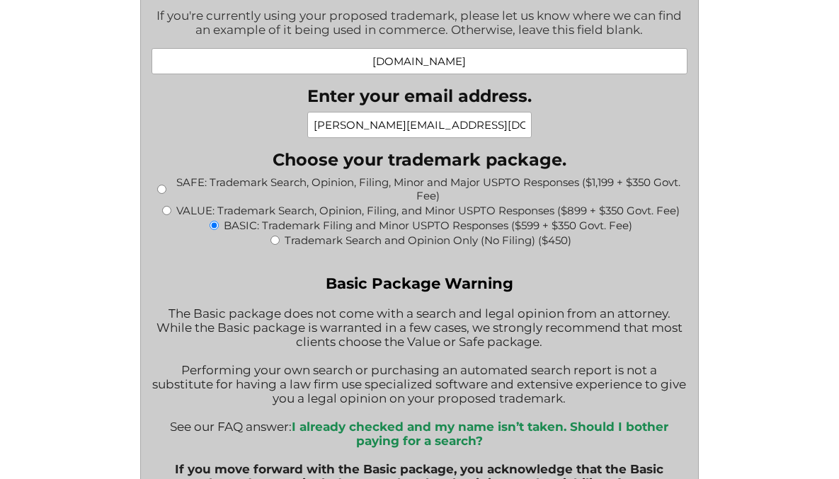
click at [168, 210] on input "VALUE: Trademark Search, Opinion, Filing, and Minor USPTO Responses ($899 + $35…" at bounding box center [166, 210] width 9 height 9
radio input "true"
type input "$1,249.00"
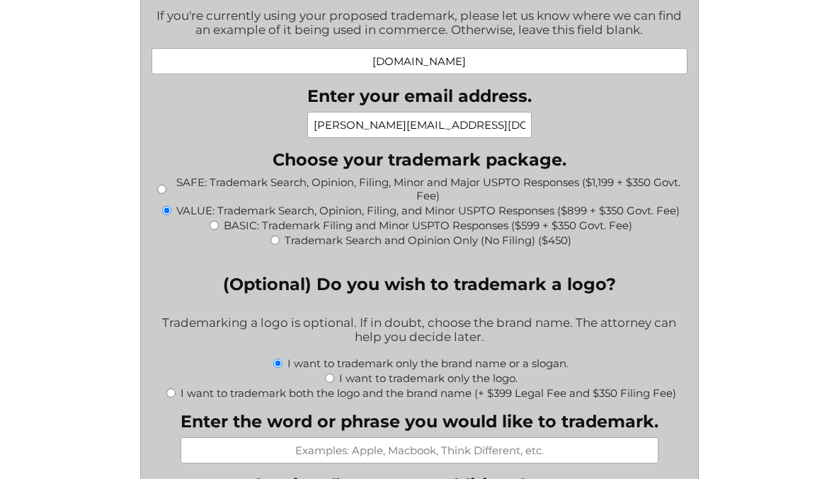
click at [162, 194] on div "SAFE: Trademark Search, Opinion, Filing, Minor and Major USPTO Responses ($1,19…" at bounding box center [419, 189] width 536 height 27
click at [161, 192] on input "SAFE: Trademark Search, Opinion, Filing, Minor and Major USPTO Responses ($1,19…" at bounding box center [161, 189] width 9 height 9
radio input "true"
type input "$1,549.00"
click at [165, 208] on input "VALUE: Trademark Search, Opinion, Filing, and Minor USPTO Responses ($899 + $35…" at bounding box center [166, 210] width 9 height 9
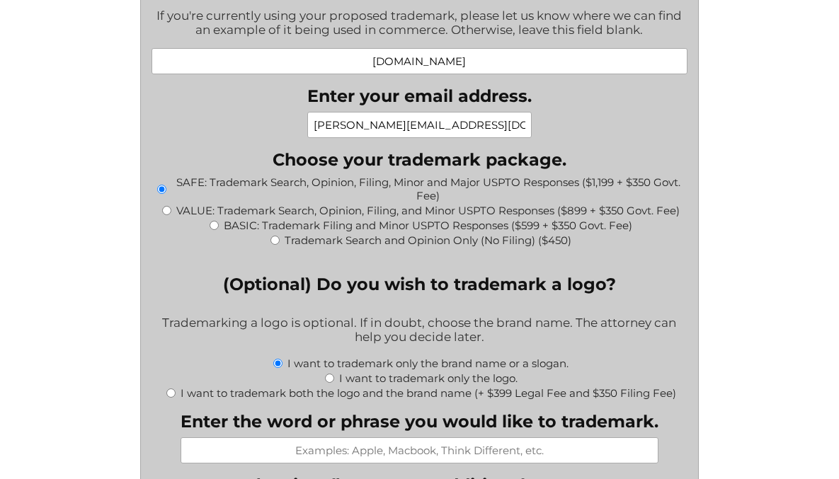
radio input "true"
type input "$1,249.00"
click at [163, 188] on input "SAFE: Trademark Search, Opinion, Filing, Minor and Major USPTO Responses ($1,19…" at bounding box center [161, 189] width 9 height 9
radio input "true"
type input "$1,549.00"
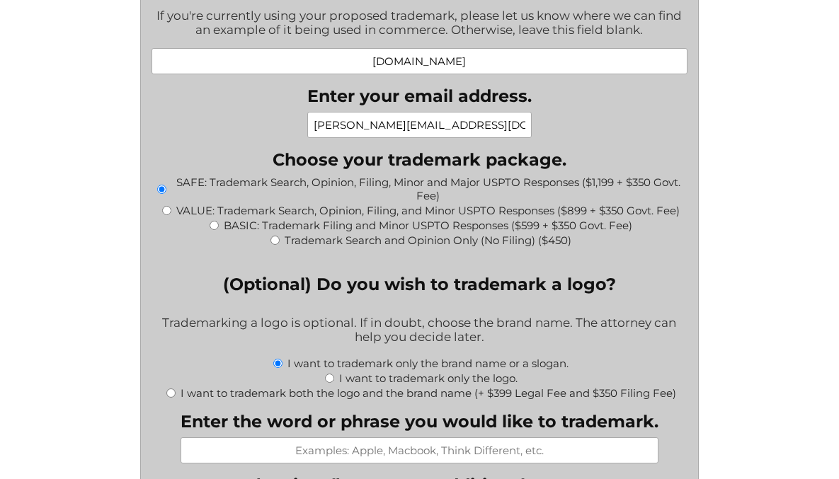
click at [163, 188] on input "SAFE: Trademark Search, Opinion, Filing, Minor and Major USPTO Responses ($1,19…" at bounding box center [161, 189] width 9 height 9
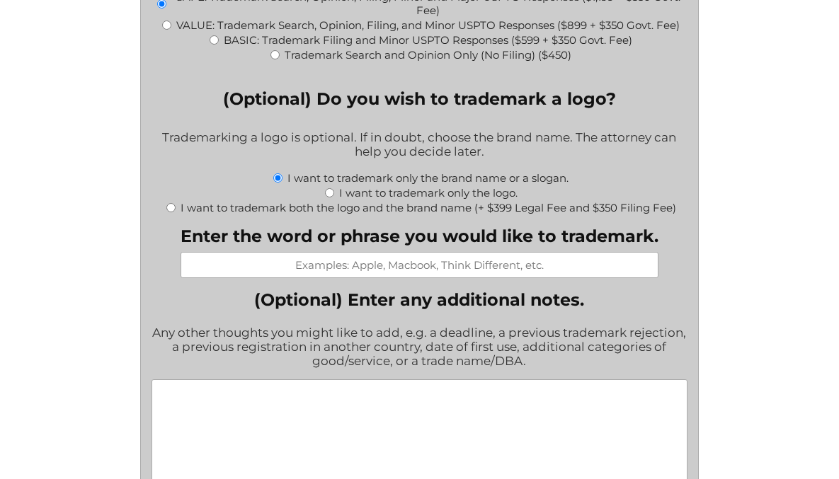
scroll to position [1665, 0]
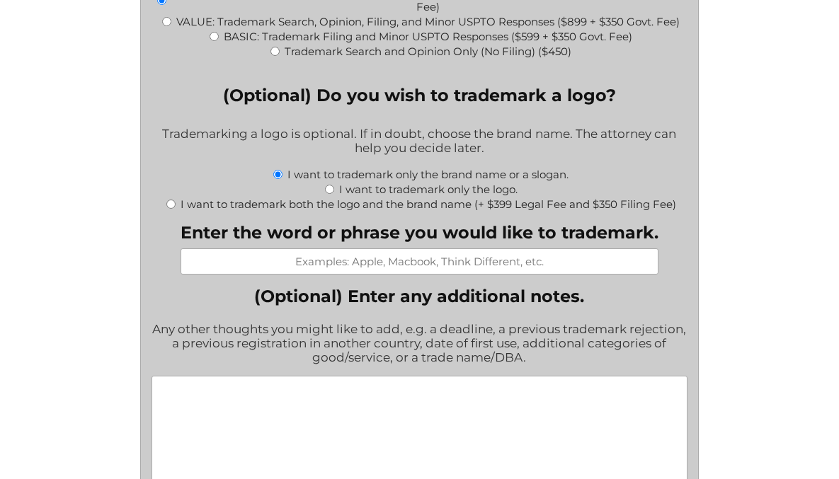
click at [413, 269] on input "Enter the word or phrase you would like to trademark." at bounding box center [419, 261] width 478 height 26
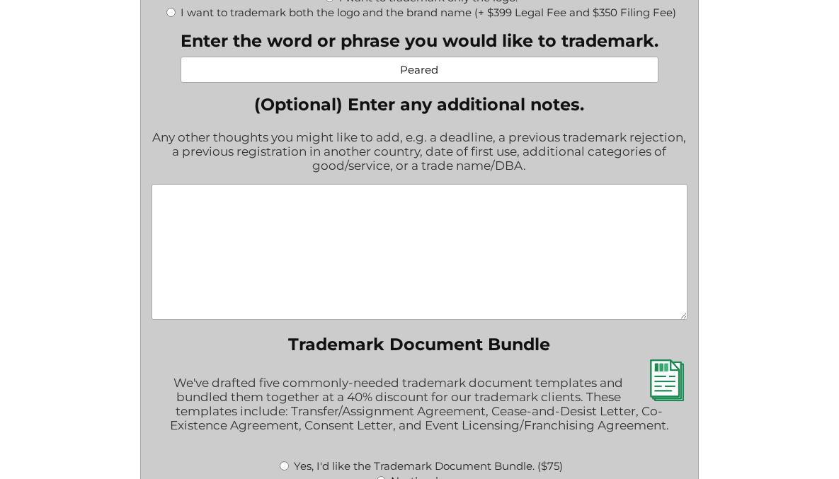
scroll to position [1861, 0]
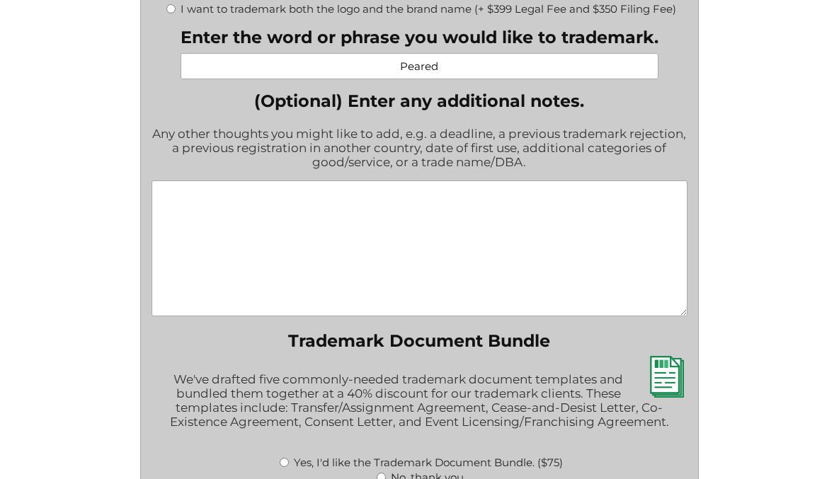
type input "Peared"
click at [436, 194] on textarea "(Optional) Enter any additional notes." at bounding box center [419, 248] width 536 height 136
paste textarea "I’ve noticed there is another pending application for “Peared” in the dating/ma…"
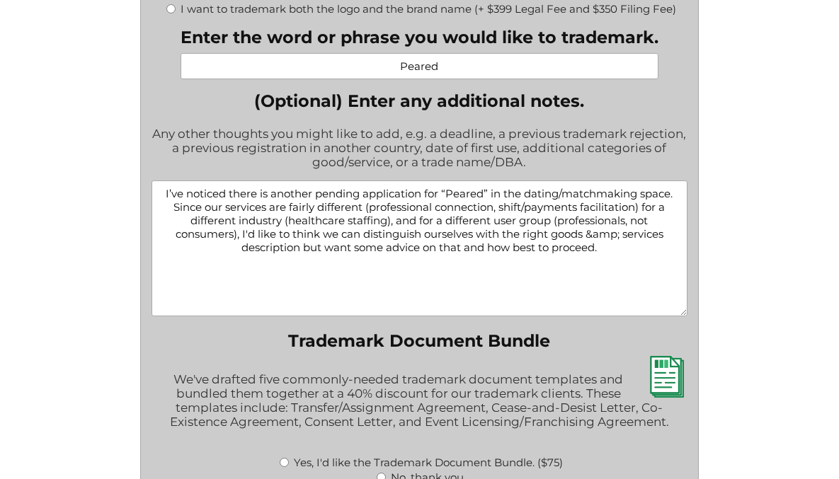
drag, startPoint x: 139, startPoint y: 180, endPoint x: 148, endPoint y: 182, distance: 8.8
click at [168, 195] on textarea "I’ve noticed there is another pending application for “Peared” in the dating/ma…" at bounding box center [419, 248] width 536 height 136
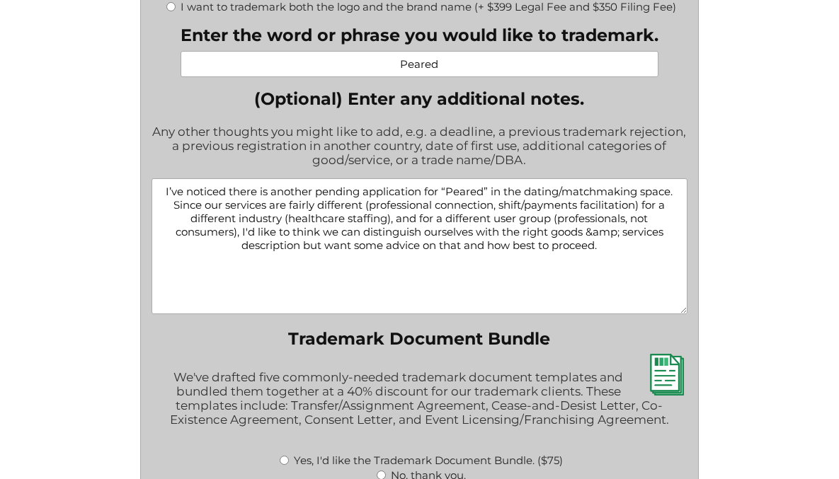
scroll to position [1861, 0]
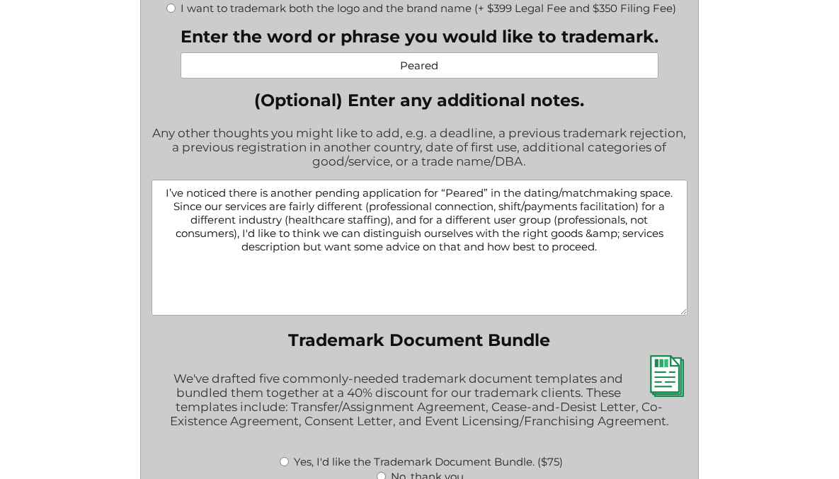
drag, startPoint x: 370, startPoint y: 208, endPoint x: 491, endPoint y: 207, distance: 121.0
click at [491, 207] on textarea "I’ve noticed there is another pending application for “Peared” in the dating/ma…" at bounding box center [419, 248] width 536 height 136
drag, startPoint x: 309, startPoint y: 221, endPoint x: 339, endPoint y: 222, distance: 30.4
click at [309, 221] on textarea "I’ve noticed there is another pending application for “Peared” in the dating/ma…" at bounding box center [419, 248] width 536 height 136
click at [389, 226] on textarea "I’ve noticed there is another pending application for “Peared” in the dating/ma…" at bounding box center [419, 248] width 536 height 136
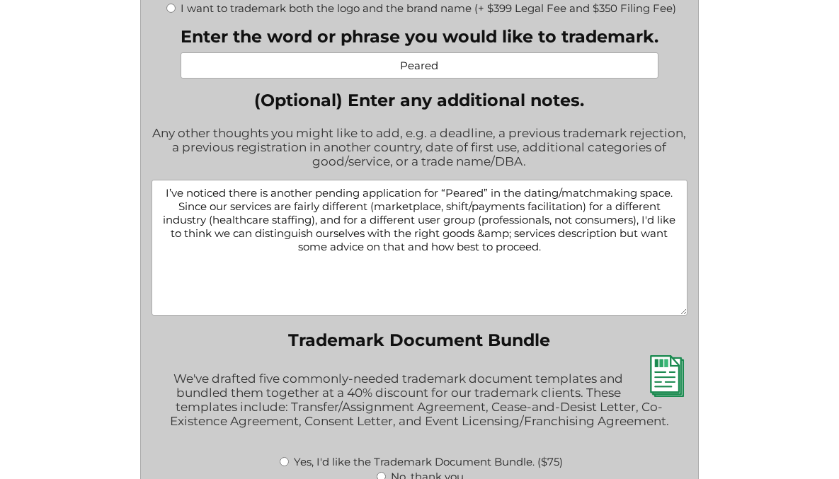
drag, startPoint x: 400, startPoint y: 242, endPoint x: 410, endPoint y: 243, distance: 10.0
click at [400, 242] on textarea "I’ve noticed there is another pending application for “Peared” in the dating/ma…" at bounding box center [419, 248] width 536 height 136
click at [487, 251] on textarea "I’ve noticed there is another pending application for “Peared” in the dating/ma…" at bounding box center [419, 248] width 536 height 136
click at [574, 248] on textarea "I’ve noticed there is another pending application for “Peared” in the dating/ma…" at bounding box center [419, 248] width 536 height 136
click at [570, 247] on textarea "I’ve noticed there is another pending application for “Peared” in the dating/ma…" at bounding box center [419, 248] width 536 height 136
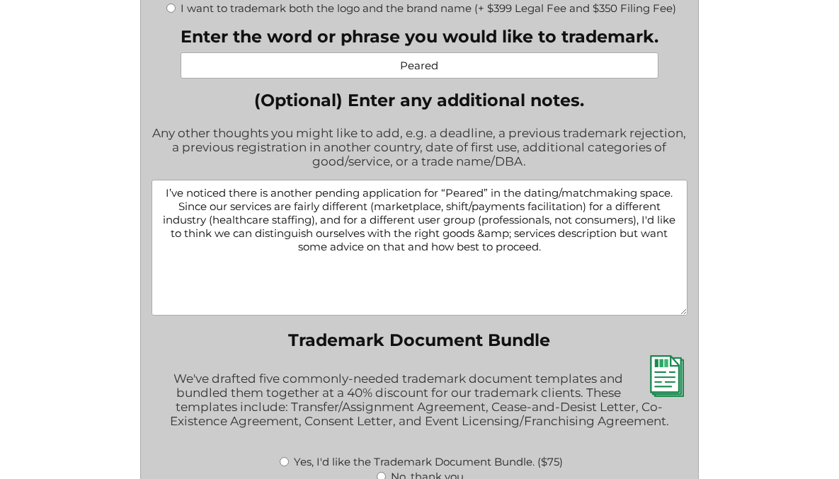
drag, startPoint x: 481, startPoint y: 234, endPoint x: 512, endPoint y: 234, distance: 31.8
click at [512, 234] on textarea "I’ve noticed there is another pending application for “Peared” in the dating/ma…" at bounding box center [419, 248] width 536 height 136
drag, startPoint x: 644, startPoint y: 246, endPoint x: 628, endPoint y: 245, distance: 16.3
click at [642, 246] on textarea "I’ve noticed there is another pending application for “Peared” in the dating/ma…" at bounding box center [419, 248] width 536 height 136
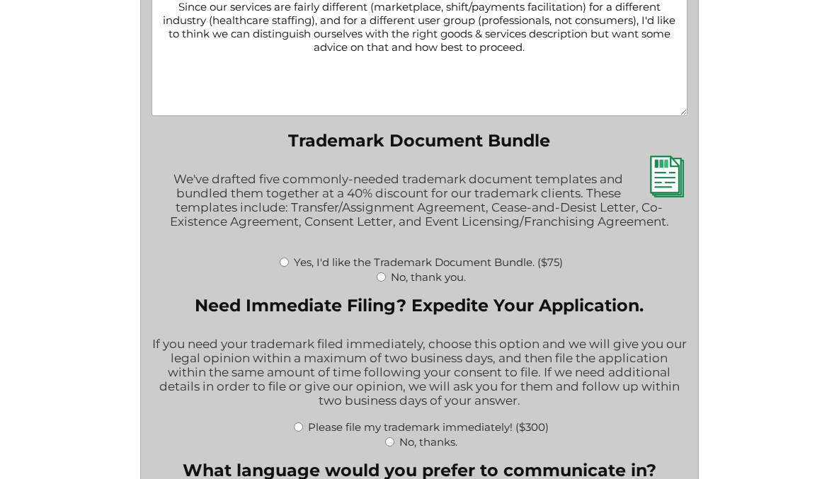
scroll to position [2060, 0]
type textarea "I’ve noticed there is another pending application for “Peared” in the dating/ma…"
click at [382, 280] on input "No, thank you." at bounding box center [380, 277] width 9 height 9
radio input "true"
click at [382, 280] on input "No, thank you." at bounding box center [380, 277] width 9 height 9
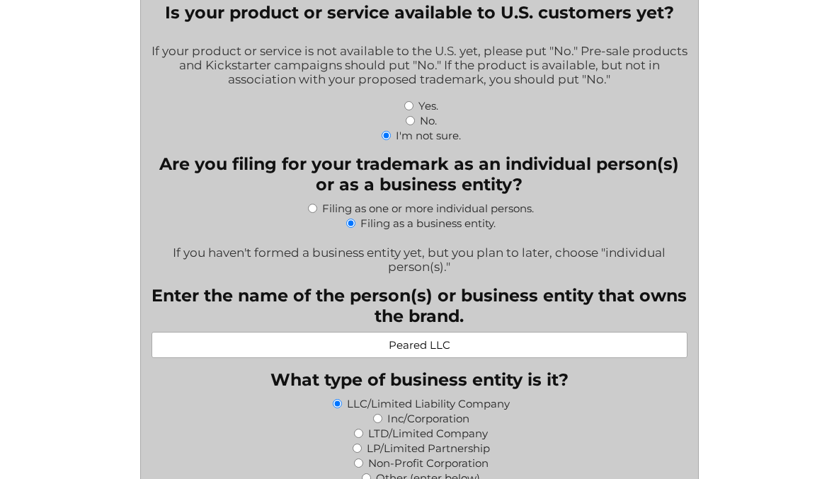
scroll to position [498, 0]
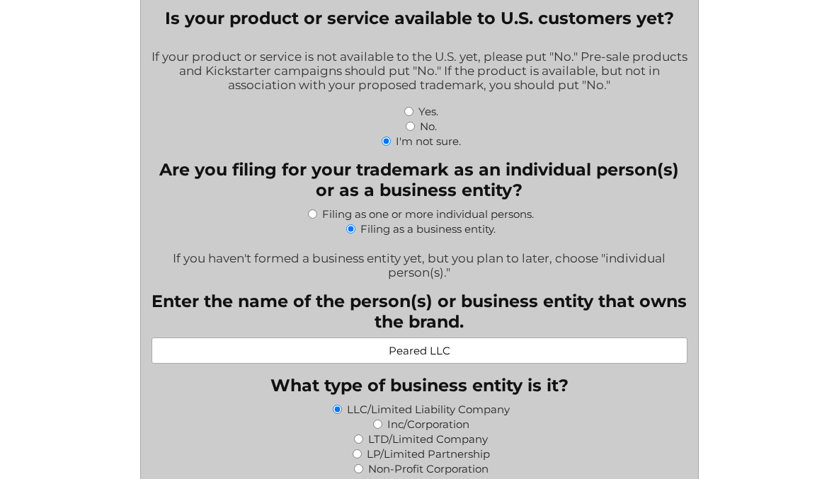
click at [410, 127] on input "No." at bounding box center [410, 126] width 9 height 9
radio input "true"
click at [410, 127] on input "No." at bounding box center [410, 126] width 9 height 9
click at [387, 142] on input "I'm not sure." at bounding box center [385, 141] width 9 height 9
radio input "true"
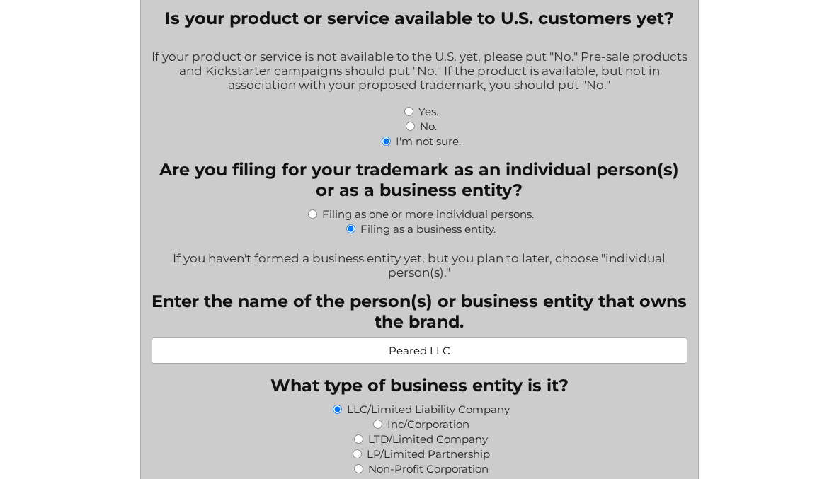
click at [387, 142] on input "I'm not sure." at bounding box center [385, 141] width 9 height 9
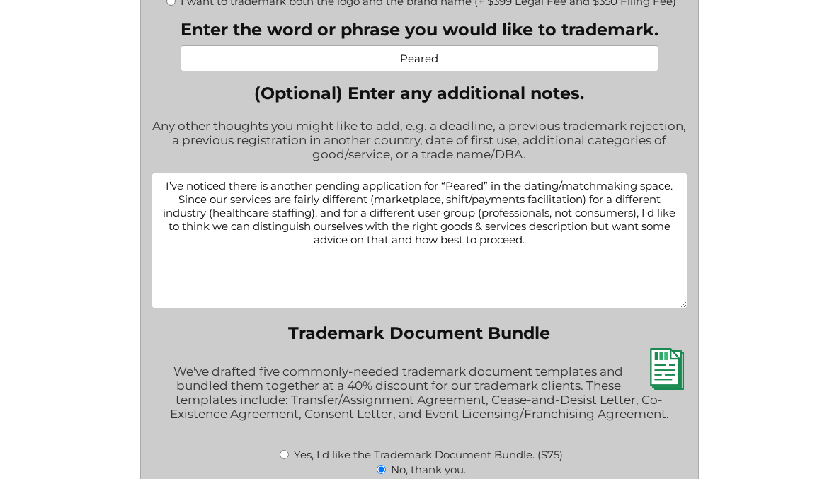
scroll to position [1872, 0]
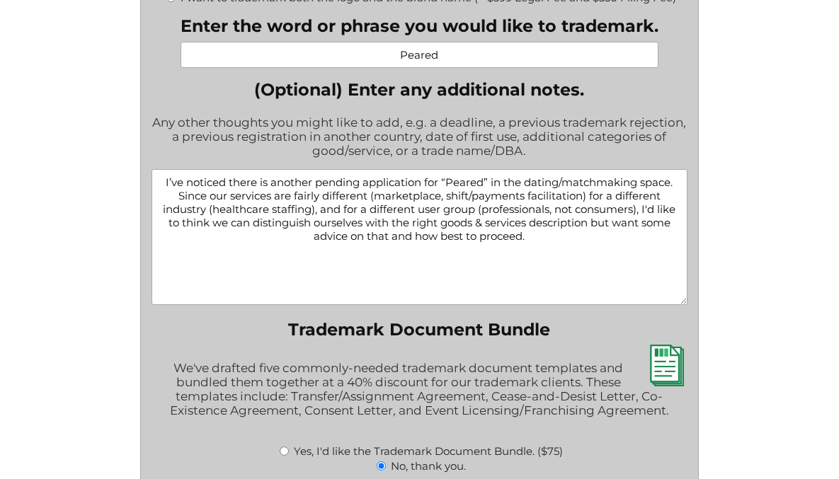
click at [552, 241] on textarea "I’ve noticed there is another pending application for “Peared” in the dating/ma…" at bounding box center [419, 237] width 536 height 136
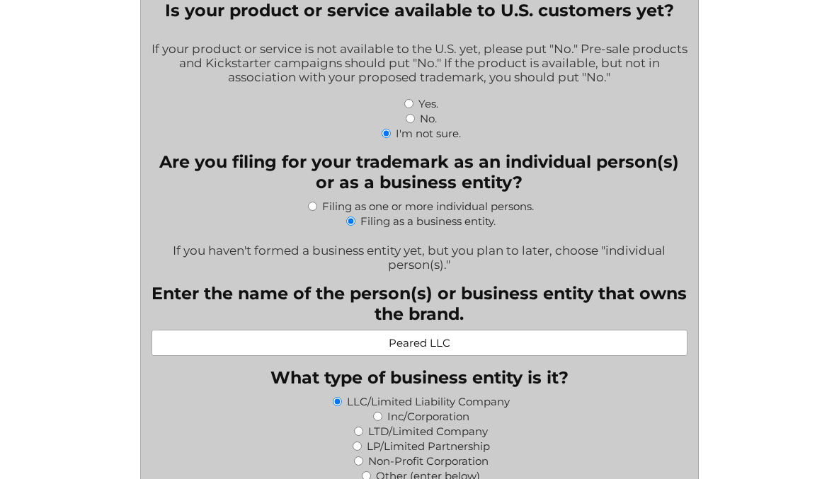
scroll to position [510, 0]
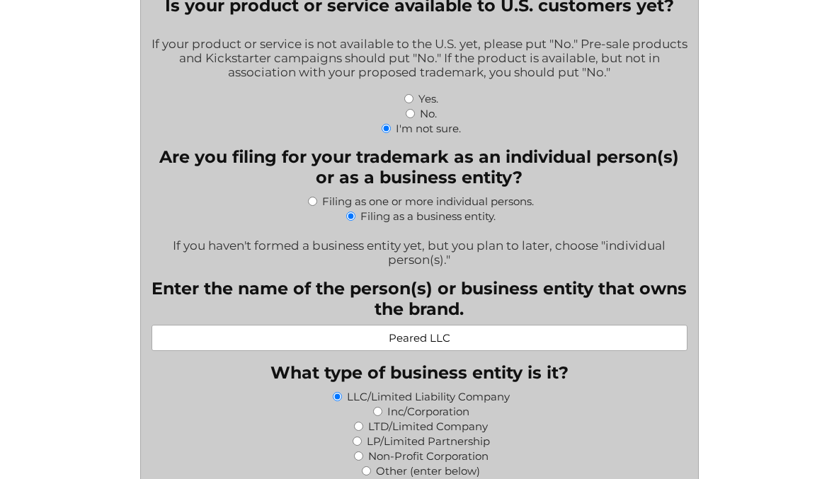
type textarea "I’ve noticed there is another pending application for “Peared” in the dating/ma…"
click at [410, 115] on input "No." at bounding box center [410, 113] width 9 height 9
radio input "true"
click at [410, 115] on input "No." at bounding box center [410, 113] width 9 height 9
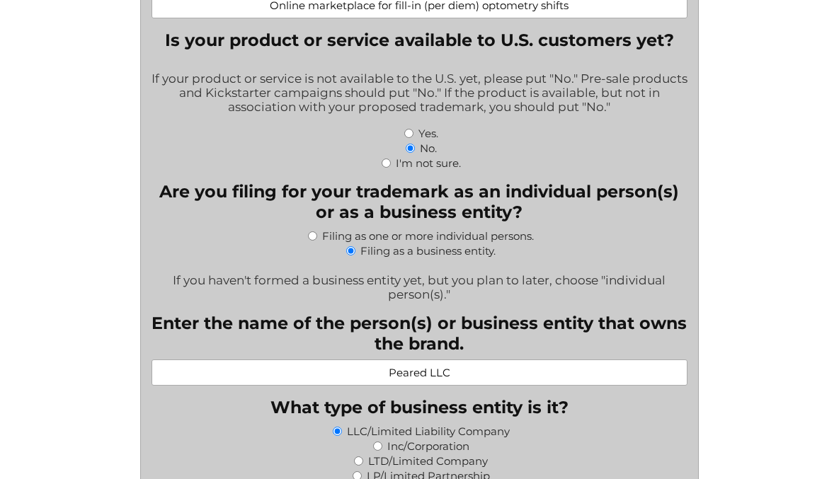
scroll to position [470, 0]
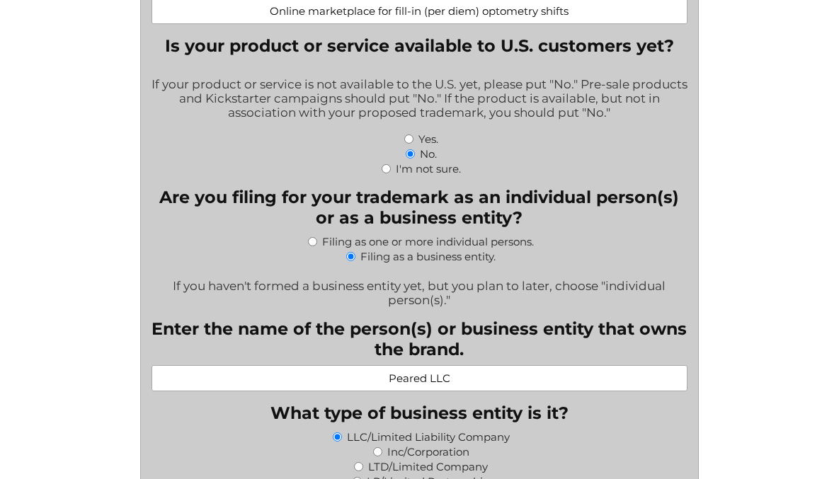
click at [411, 159] on div "No." at bounding box center [419, 153] width 536 height 15
click at [411, 155] on input "No." at bounding box center [410, 153] width 9 height 9
drag, startPoint x: 411, startPoint y: 155, endPoint x: 422, endPoint y: 168, distance: 16.6
click at [411, 155] on input "No." at bounding box center [410, 153] width 9 height 9
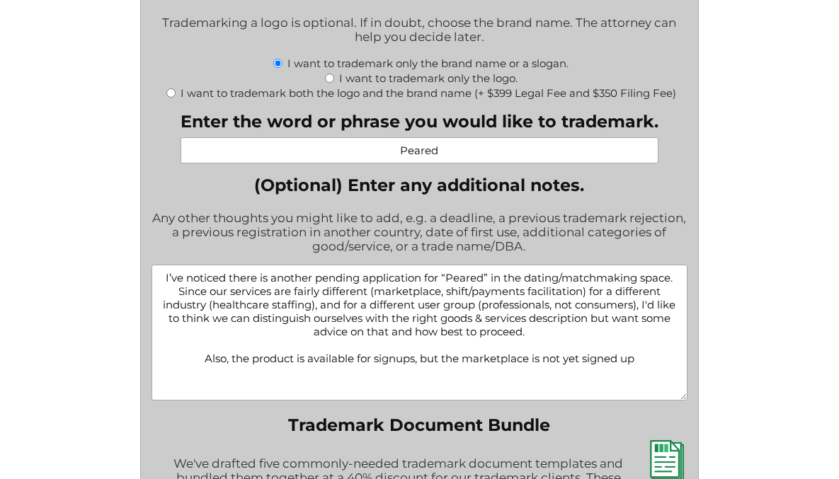
scroll to position [1783, 0]
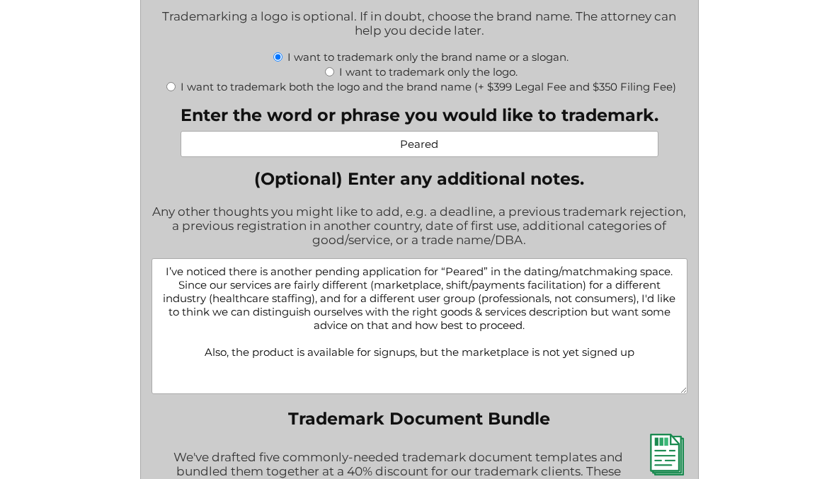
click at [163, 272] on textarea "I’ve noticed there is another pending application for “Peared” in the dating/ma…" at bounding box center [419, 326] width 536 height 136
click at [532, 328] on textarea "I’ve noticed there is another pending application for “Peared” in the dating/ma…" at bounding box center [419, 326] width 536 height 136
drag, startPoint x: 161, startPoint y: 271, endPoint x: 229, endPoint y: 282, distance: 68.8
click at [161, 271] on textarea "I’ve noticed there is another pending application for “Peared” in the dating/ma…" at bounding box center [419, 326] width 536 height 136
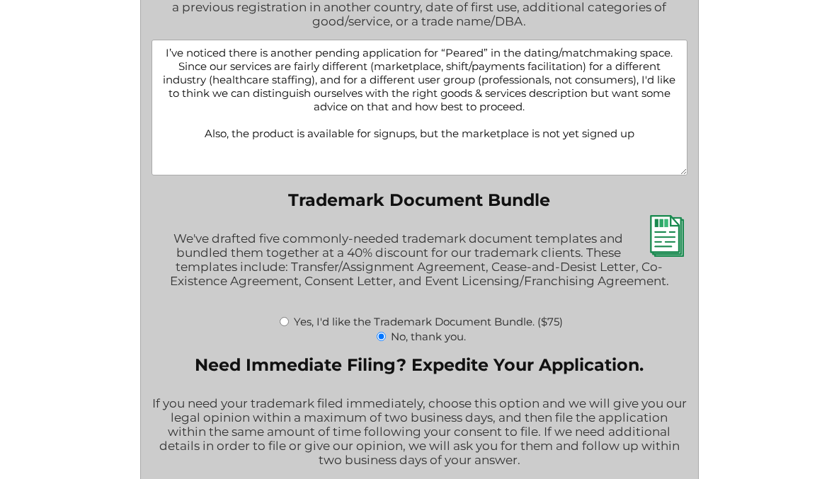
scroll to position [1996, 0]
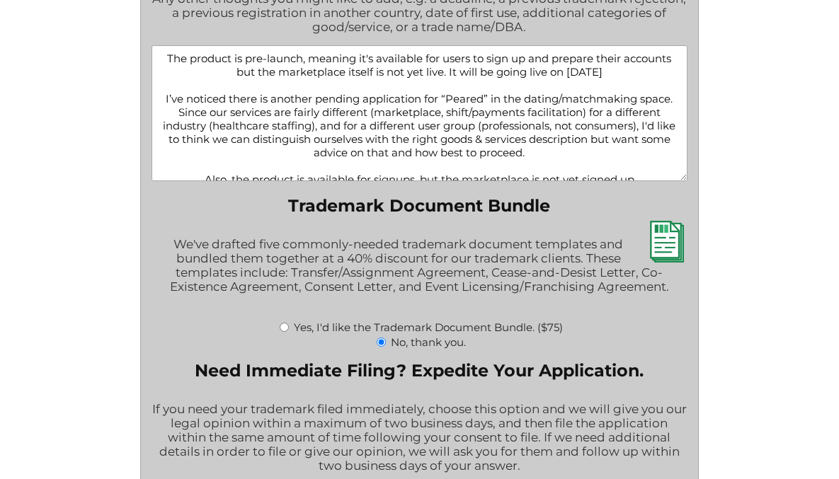
click at [435, 74] on textarea "The product is pre-launch, meaning it's available for users to sign up and prep…" at bounding box center [419, 113] width 536 height 136
drag, startPoint x: 438, startPoint y: 71, endPoint x: 537, endPoint y: 74, distance: 99.1
click at [513, 71] on textarea "The product is pre-launch, meaning it's available for users to sign up and prep…" at bounding box center [419, 113] width 536 height 136
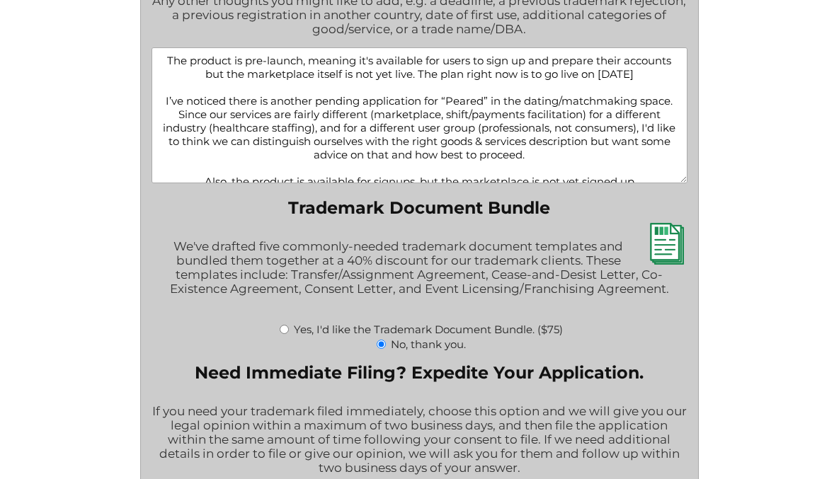
click at [660, 72] on textarea "The product is pre-launch, meaning it's available for users to sign up and prep…" at bounding box center [419, 115] width 536 height 136
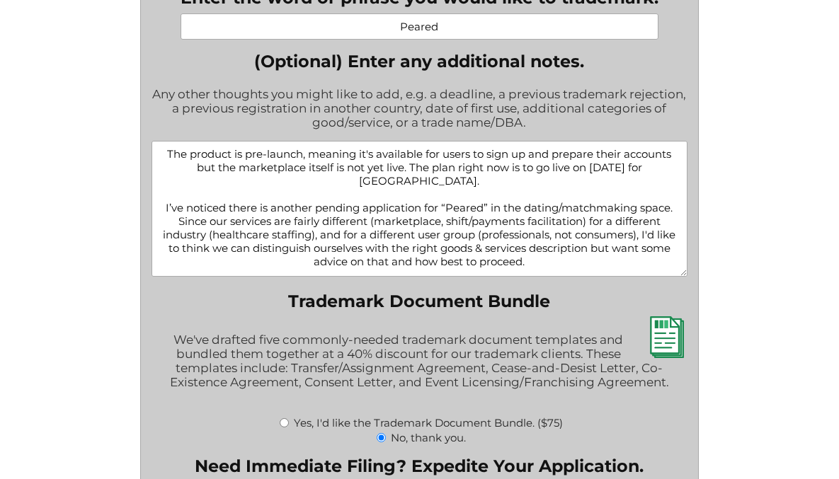
scroll to position [1877, 0]
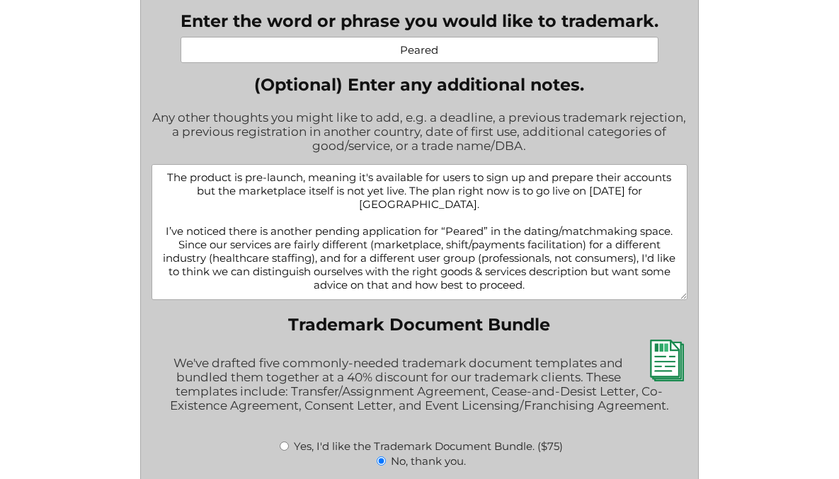
click at [301, 173] on textarea "The product is pre-launch, meaning it's available for users to sign up and prep…" at bounding box center [419, 232] width 536 height 136
click at [493, 207] on textarea "The product is pre-launch right now, meaning it's available for users to sign u…" at bounding box center [419, 232] width 536 height 136
click at [417, 195] on textarea "The product is pre-launch right now, meaning it's available for users to sign u…" at bounding box center [419, 232] width 536 height 136
click at [498, 203] on textarea "The product is pre-launch right now, meaning it's available for users to sign u…" at bounding box center [419, 232] width 536 height 136
click at [498, 205] on textarea "The product is pre-launch right now, meaning it's available for users to sign u…" at bounding box center [419, 232] width 536 height 136
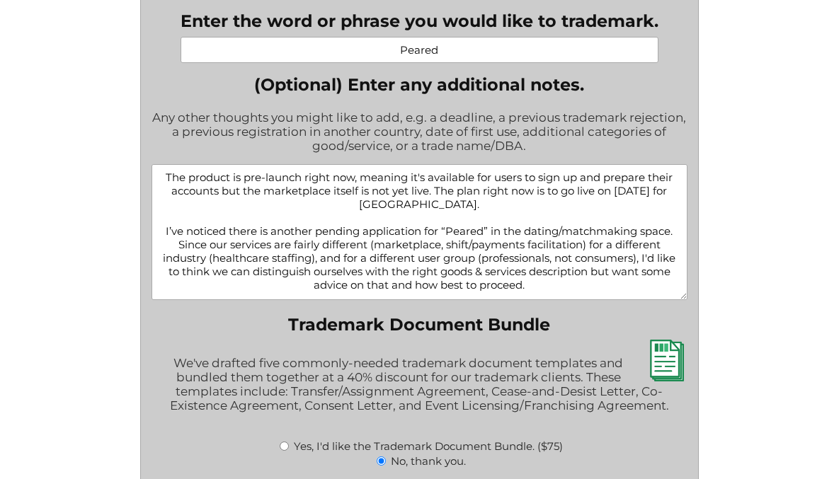
click at [525, 197] on textarea "The product is pre-launch right now, meaning it's available for users to sign u…" at bounding box center [419, 232] width 536 height 136
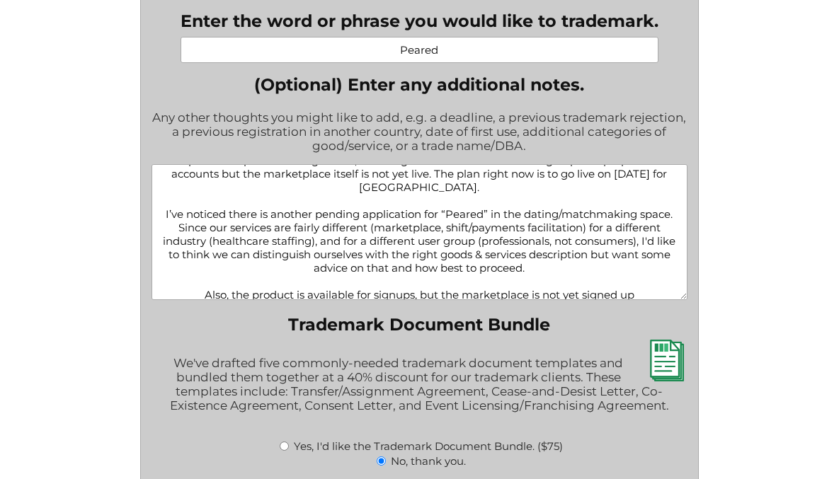
scroll to position [25, 0]
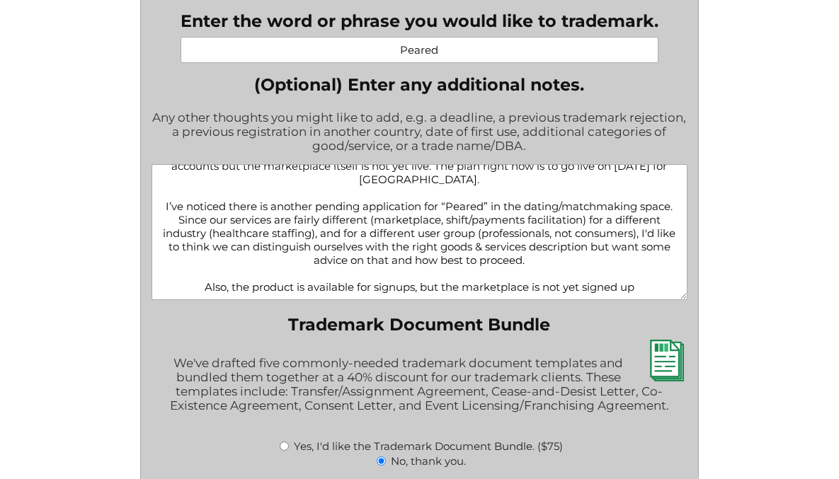
drag, startPoint x: 488, startPoint y: 282, endPoint x: 185, endPoint y: 281, distance: 302.2
click at [186, 282] on textarea "The product is pre-launch right now, meaning it's available for users to sign u…" at bounding box center [419, 232] width 536 height 136
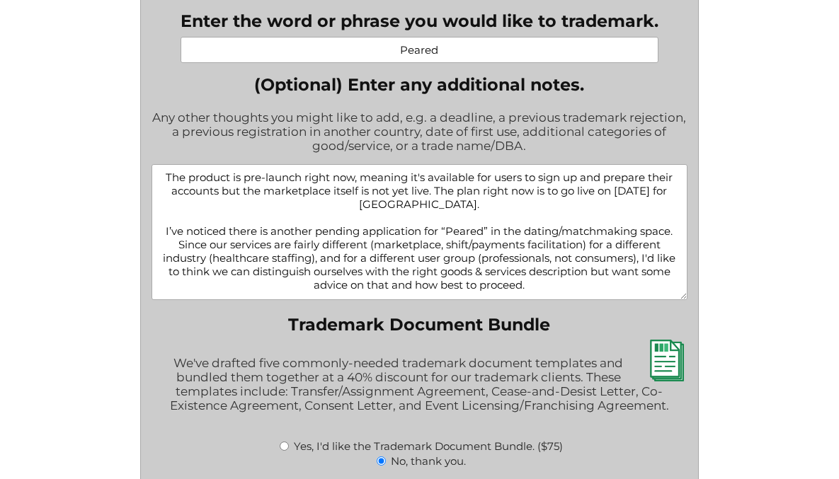
scroll to position [0, 0]
click at [585, 282] on textarea "The product is pre-launch right now, meaning it's available for users to sign u…" at bounding box center [419, 232] width 536 height 136
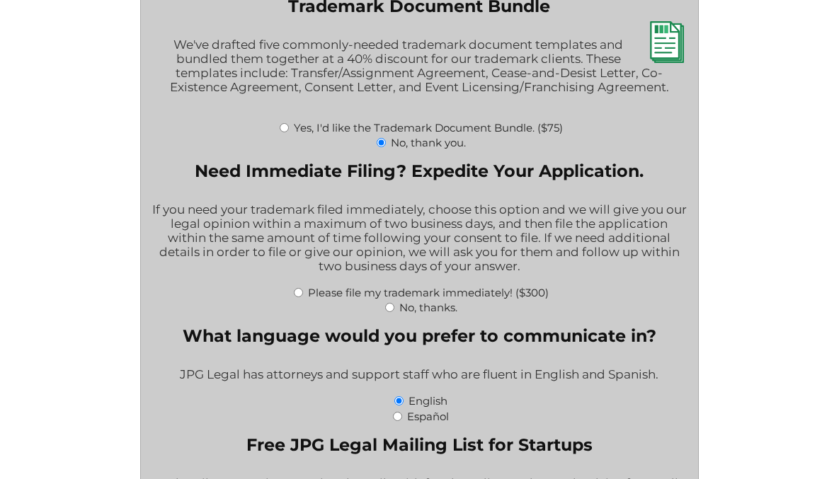
scroll to position [2196, 0]
type textarea "The product is pre-launch right now, meaning it's available for users to sign u…"
click at [391, 308] on input "No, thanks." at bounding box center [389, 306] width 9 height 9
radio input "true"
click at [391, 308] on input "No, thanks." at bounding box center [389, 306] width 9 height 9
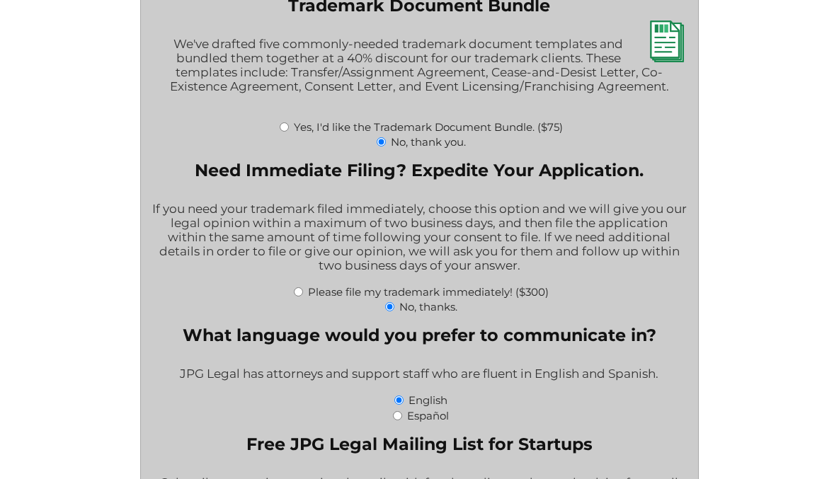
click at [391, 308] on input "No, thanks." at bounding box center [389, 306] width 9 height 9
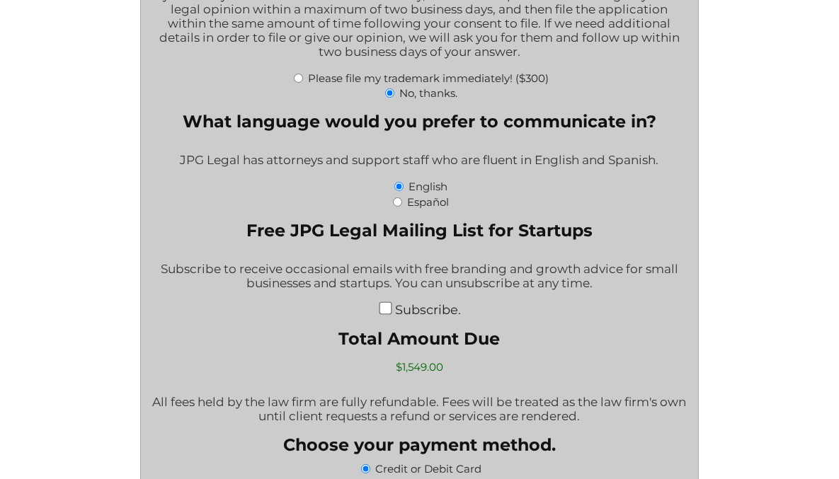
scroll to position [2415, 0]
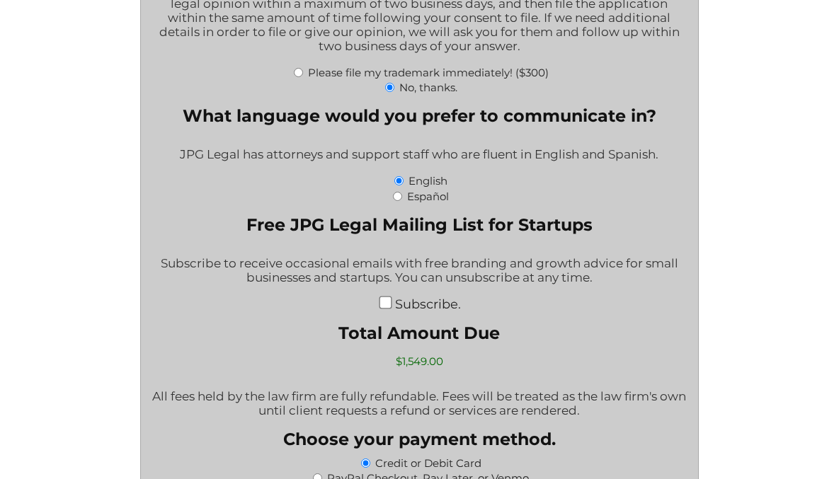
click at [384, 304] on input "Subscribe." at bounding box center [385, 302] width 13 height 13
checkbox input "true"
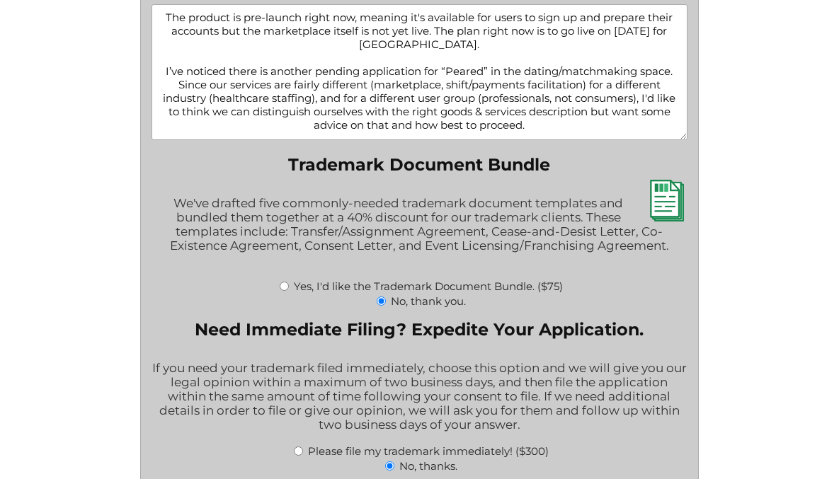
scroll to position [1959, 0]
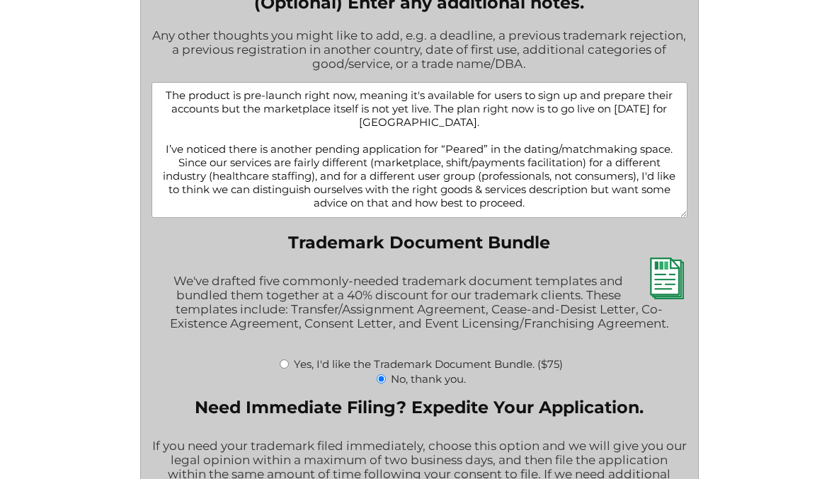
click at [547, 202] on textarea "The product is pre-launch right now, meaning it's available for users to sign u…" at bounding box center [419, 150] width 536 height 136
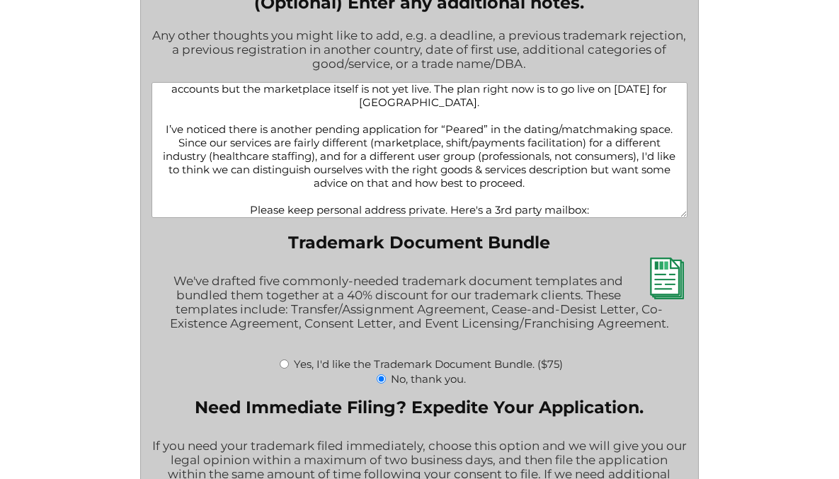
scroll to position [33, 0]
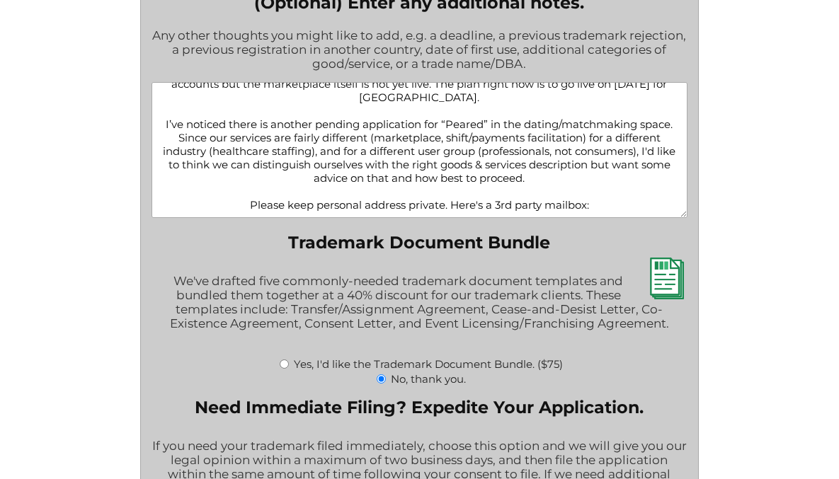
paste textarea "8 The Green STE B, Dover, DE 19901"
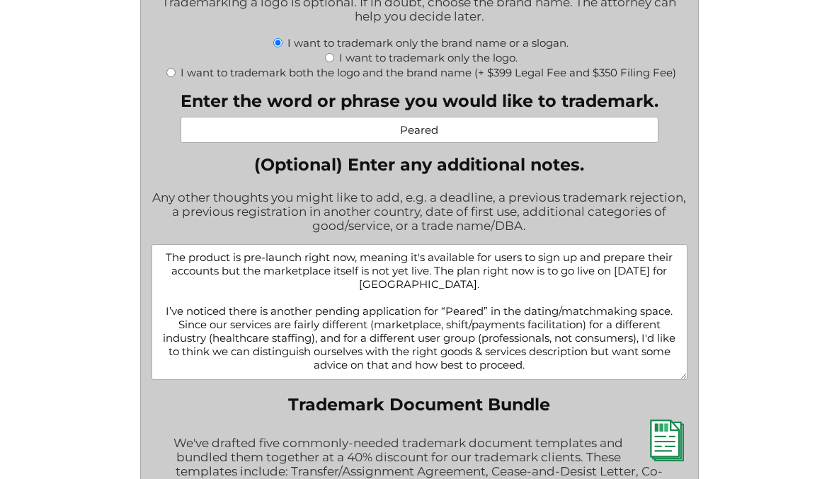
scroll to position [1800, 0]
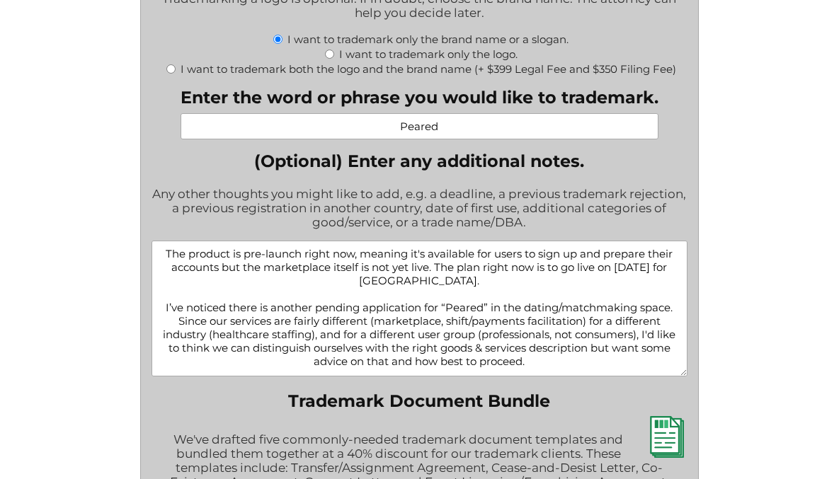
click at [447, 279] on textarea "The product is pre-launch right now, meaning it's available for users to sign u…" at bounding box center [419, 309] width 536 height 136
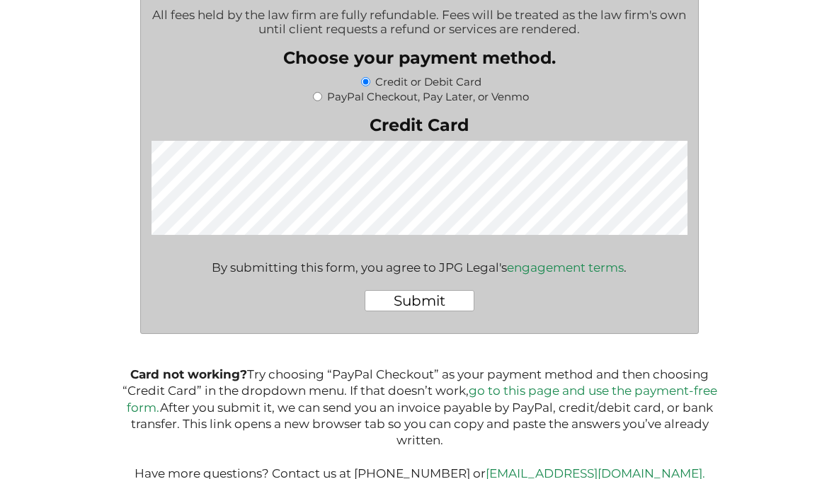
scroll to position [2817, 0]
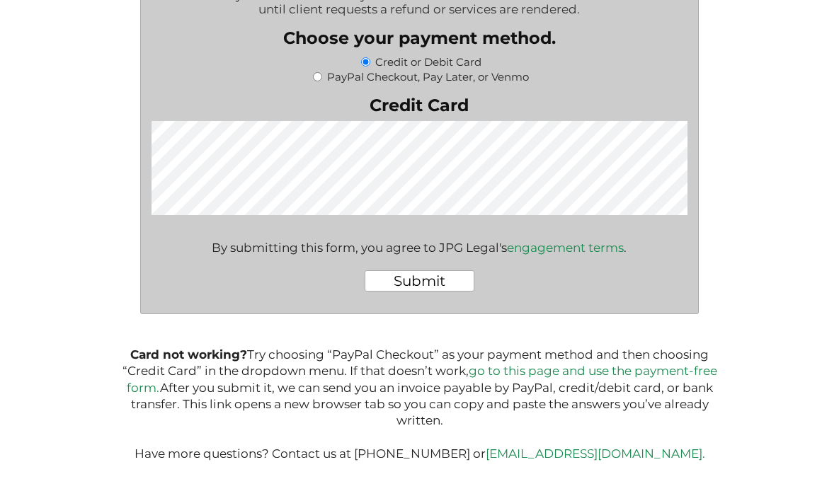
type textarea "The product is pre-launch right now, meaning it's available for users to sign u…"
click at [422, 280] on input "Submit" at bounding box center [419, 280] width 110 height 21
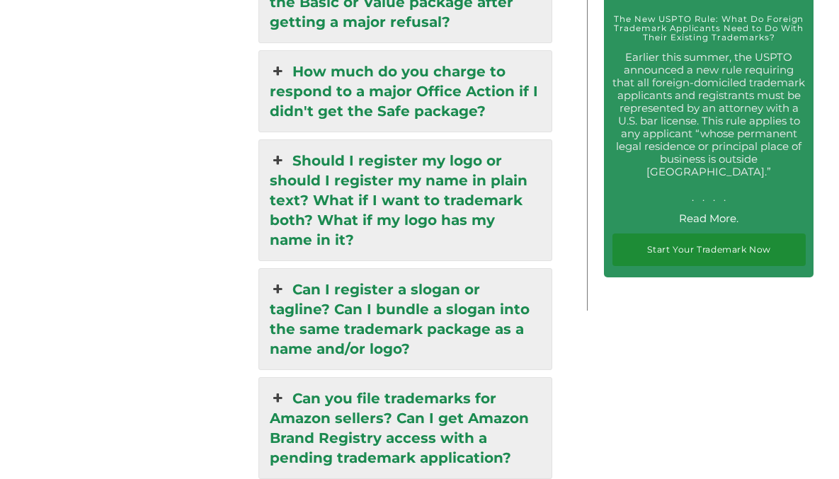
scroll to position [3001, 0]
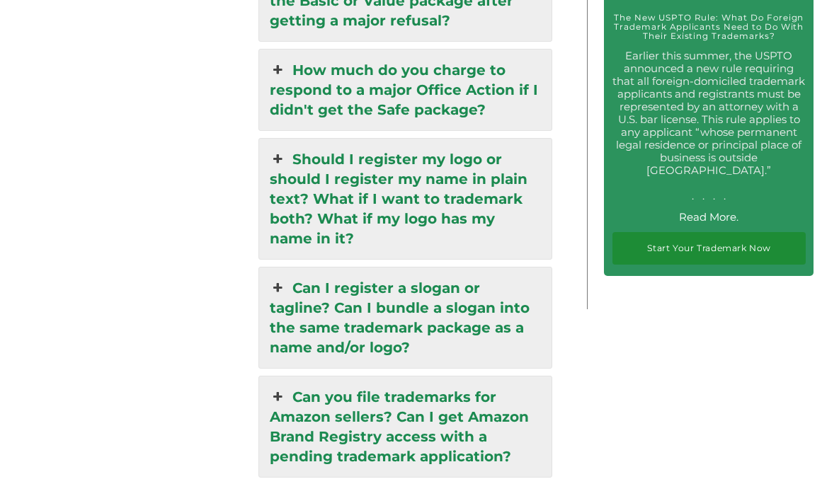
click at [401, 139] on link "Should I register my logo or should I register my name in plain text? What if I…" at bounding box center [405, 199] width 292 height 120
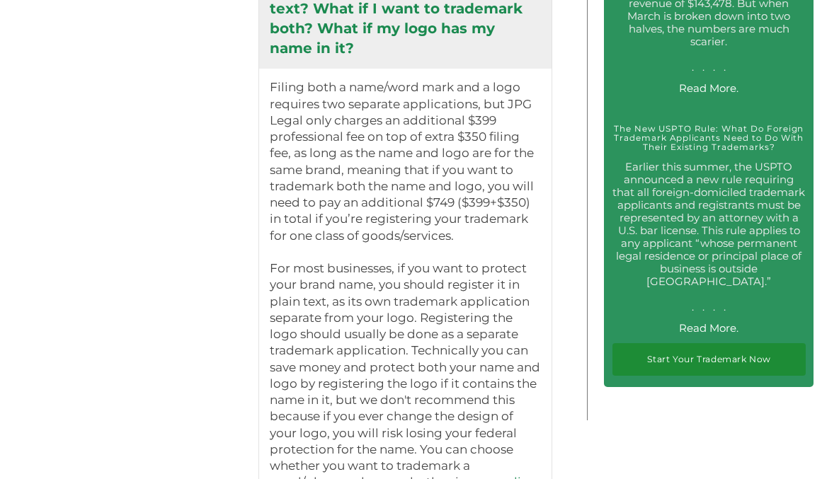
scroll to position [2890, 0]
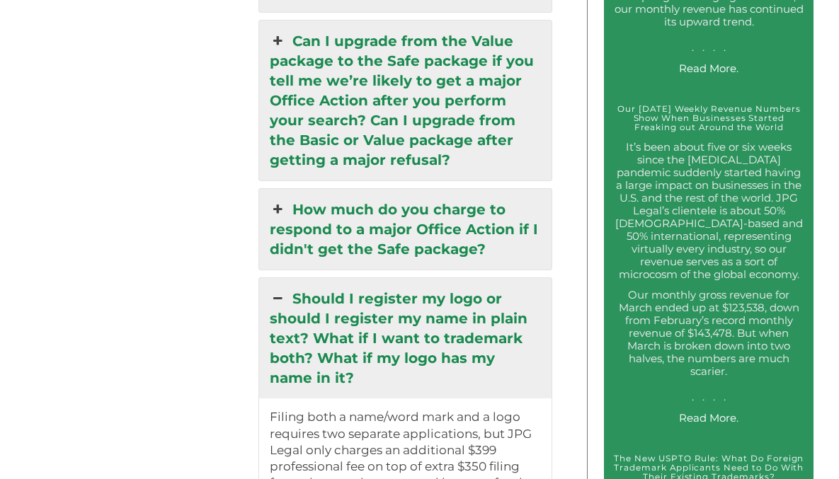
click at [392, 278] on link "Should I register my logo or should I register my name in plain text? What if I…" at bounding box center [405, 338] width 292 height 120
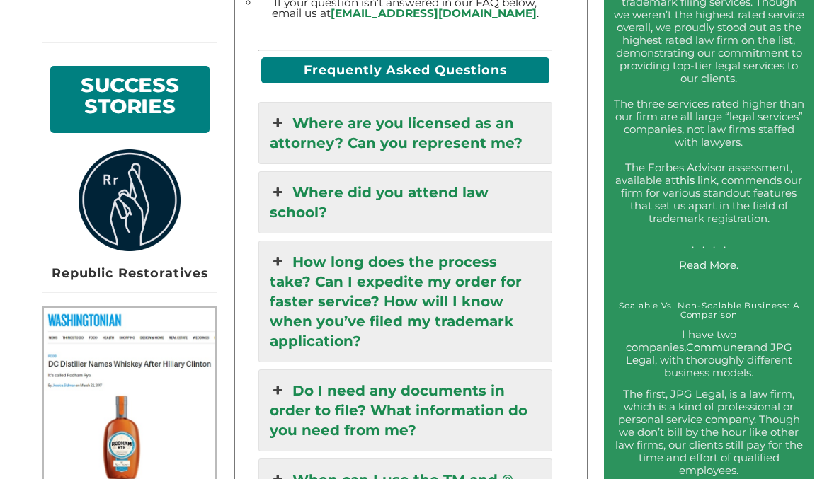
scroll to position [997, 0]
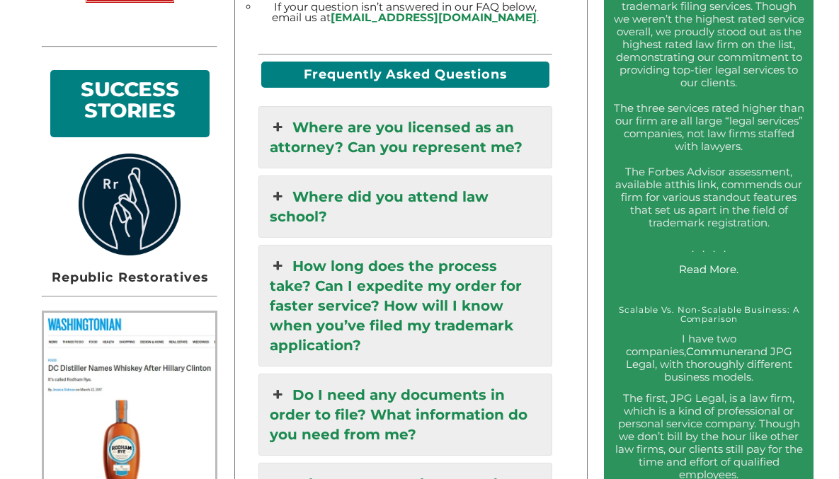
click at [384, 285] on link "How long does the process take? Can I expedite my order for faster service? How…" at bounding box center [405, 306] width 292 height 120
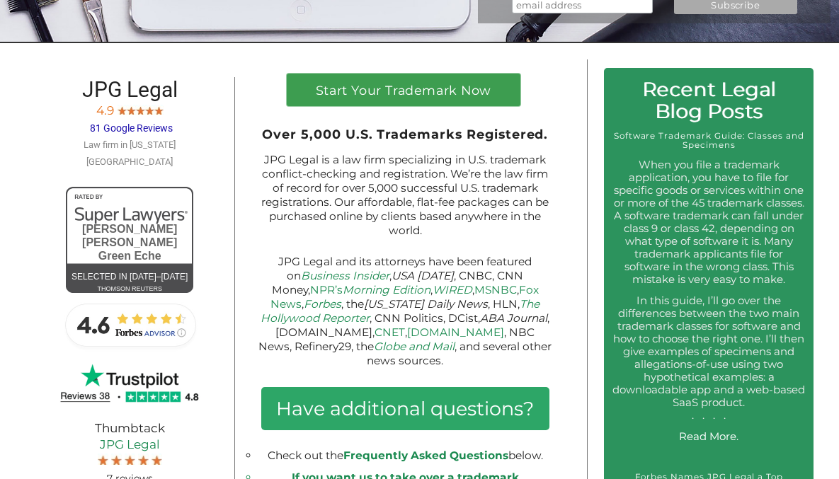
scroll to position [0, 0]
